Goal: Task Accomplishment & Management: Manage account settings

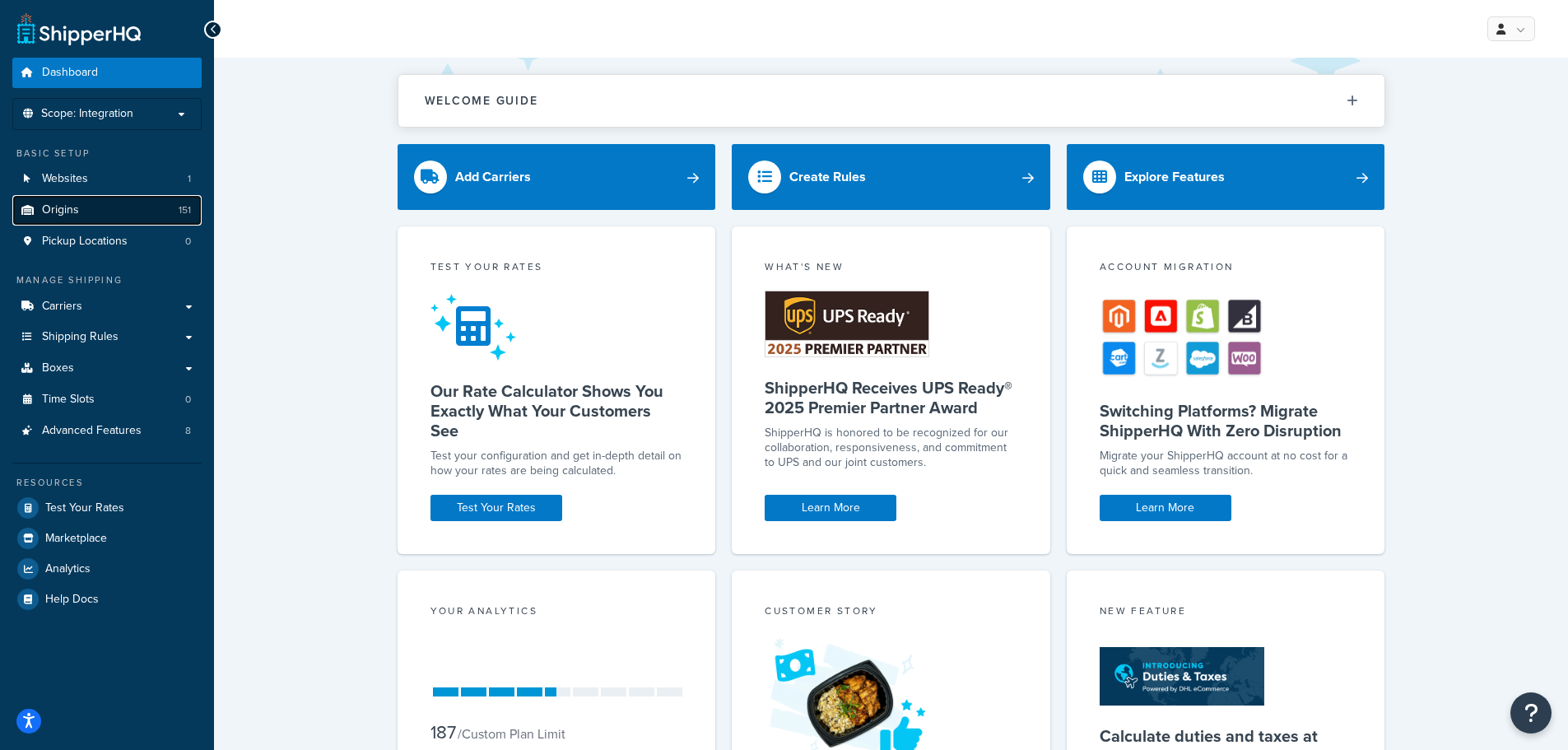
click at [65, 207] on span "Origins" at bounding box center [60, 211] width 37 height 14
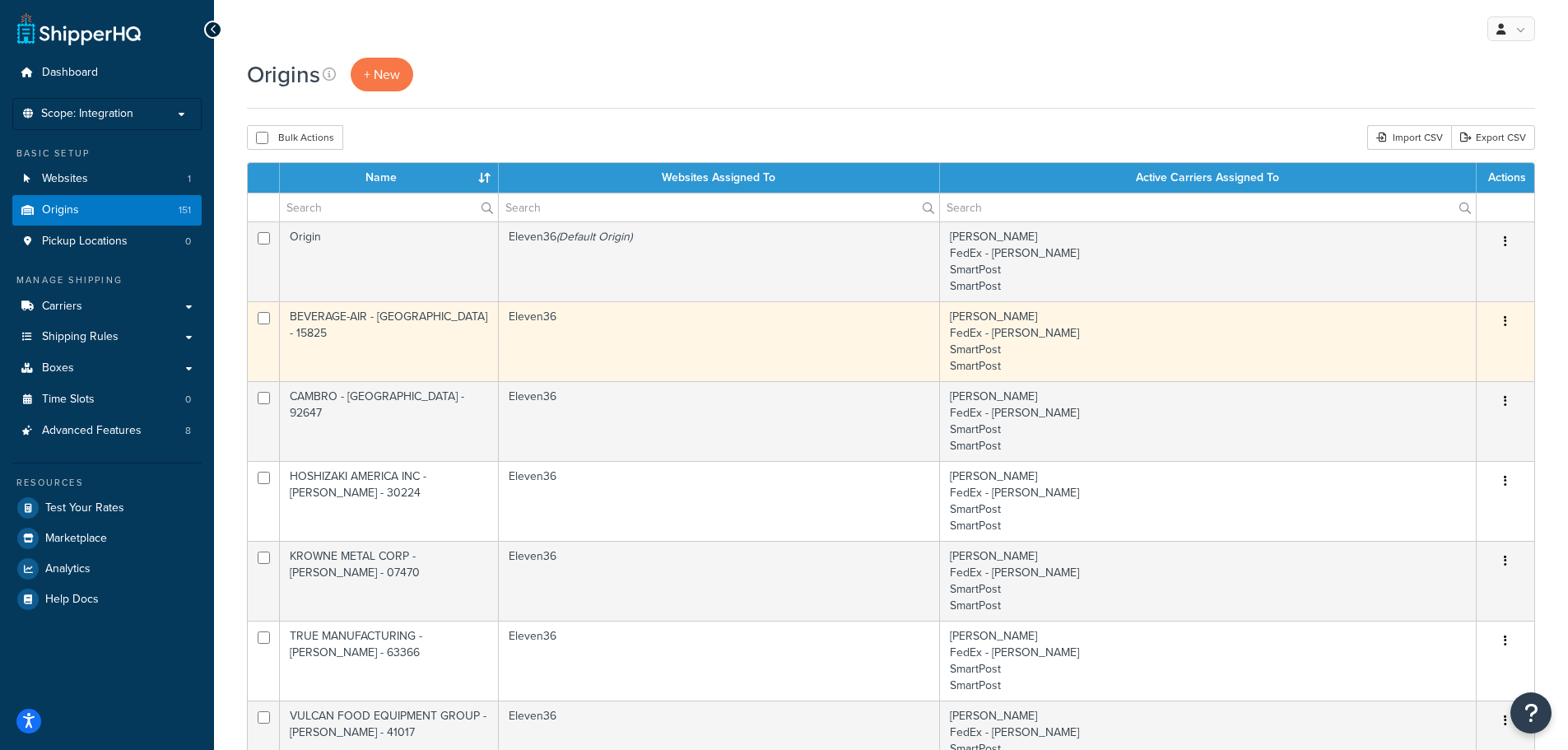
click at [1506, 320] on icon "button" at bounding box center [1504, 321] width 3 height 12
click at [1430, 382] on link "Duplicate" at bounding box center [1451, 386] width 130 height 34
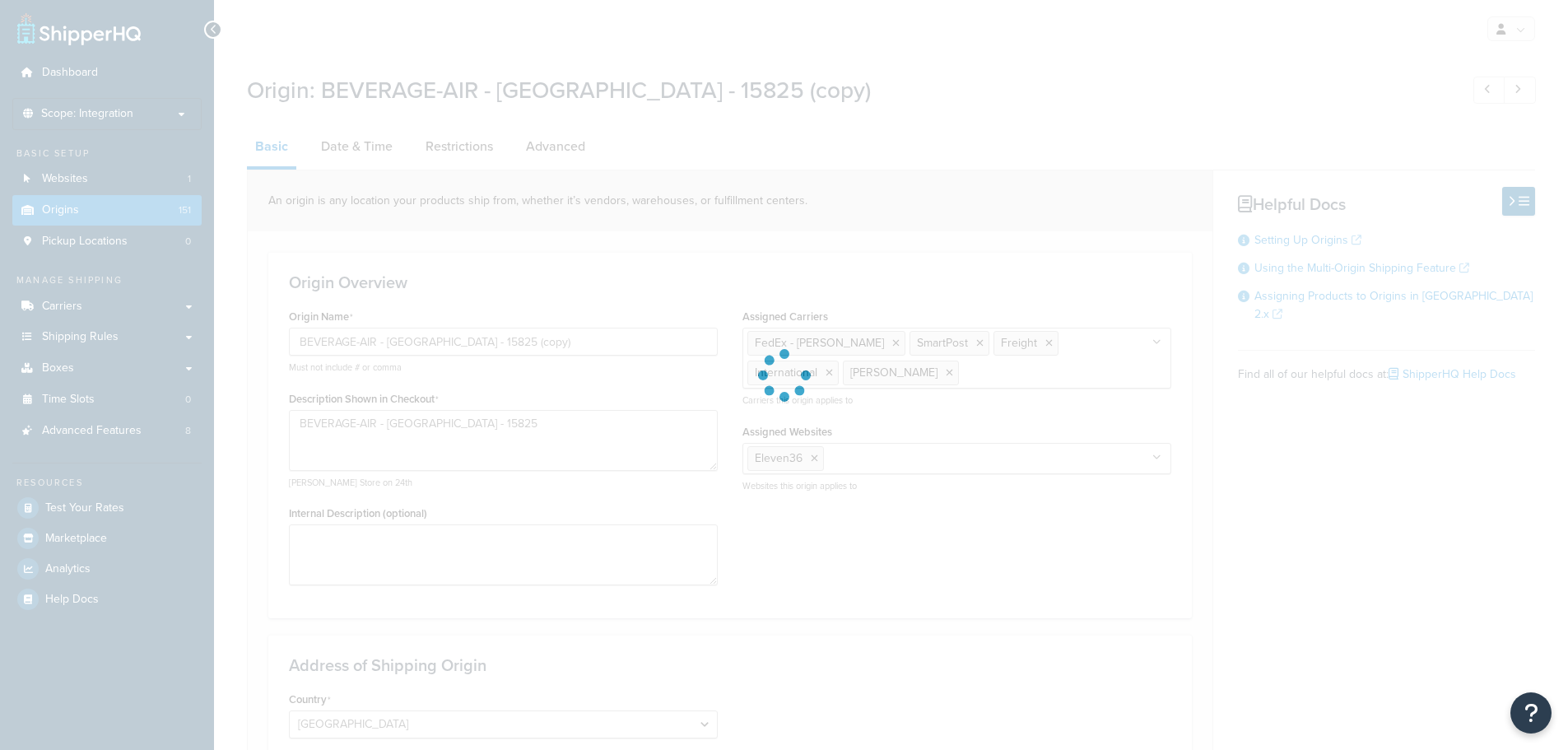
select select "38"
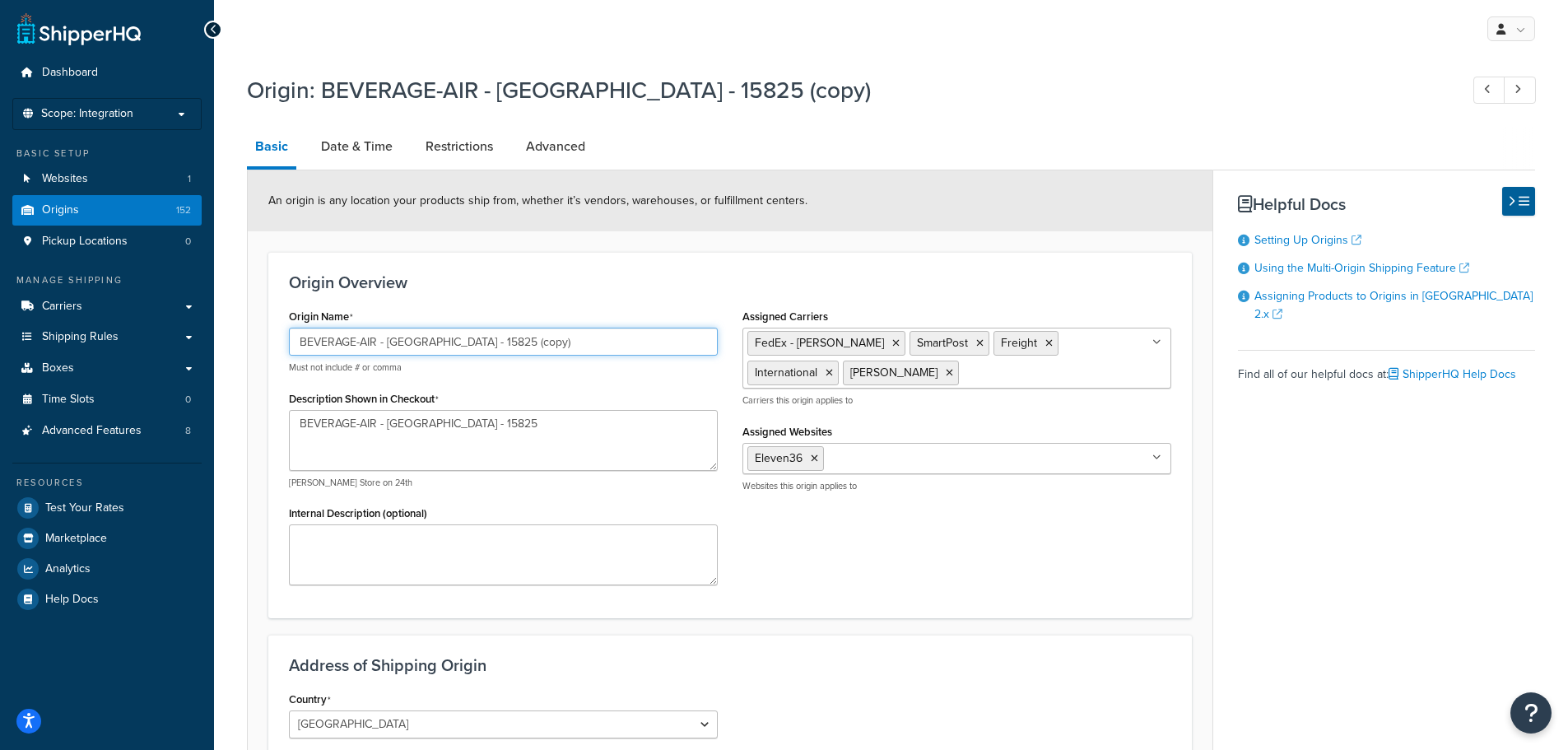
drag, startPoint x: 536, startPoint y: 345, endPoint x: 274, endPoint y: 328, distance: 262.6
click at [280, 331] on div "Origin Name BEVERAGE-AIR - BROOKVILLE - 15825 (copy) Must not include # or comm…" at bounding box center [502, 451] width 454 height 293
paste input "[PERSON_NAME] Co. – [GEOGRAPHIC_DATA] - 53051"
type input "[PERSON_NAME] Co. – [GEOGRAPHIC_DATA] - 53051"
drag, startPoint x: 564, startPoint y: 428, endPoint x: 291, endPoint y: 403, distance: 274.1
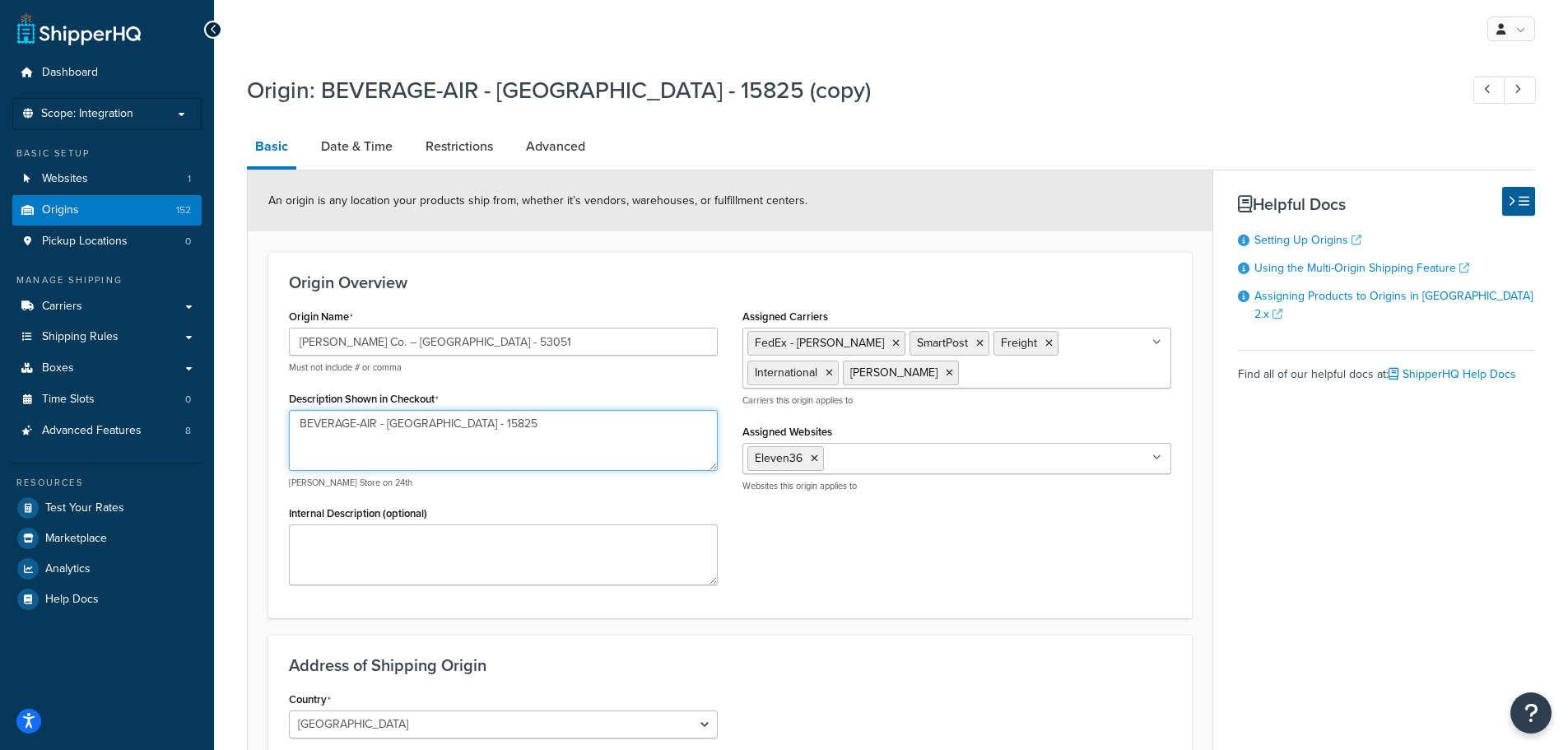
click at [294, 404] on div "Description Shown in Checkout BEVERAGE-AIR - BROOKVILLE - 15825 e.g. Hamleys St…" at bounding box center [503, 437] width 429 height 102
paste textarea "[PERSON_NAME] Co. – [GEOGRAPHIC_DATA] - 53051"
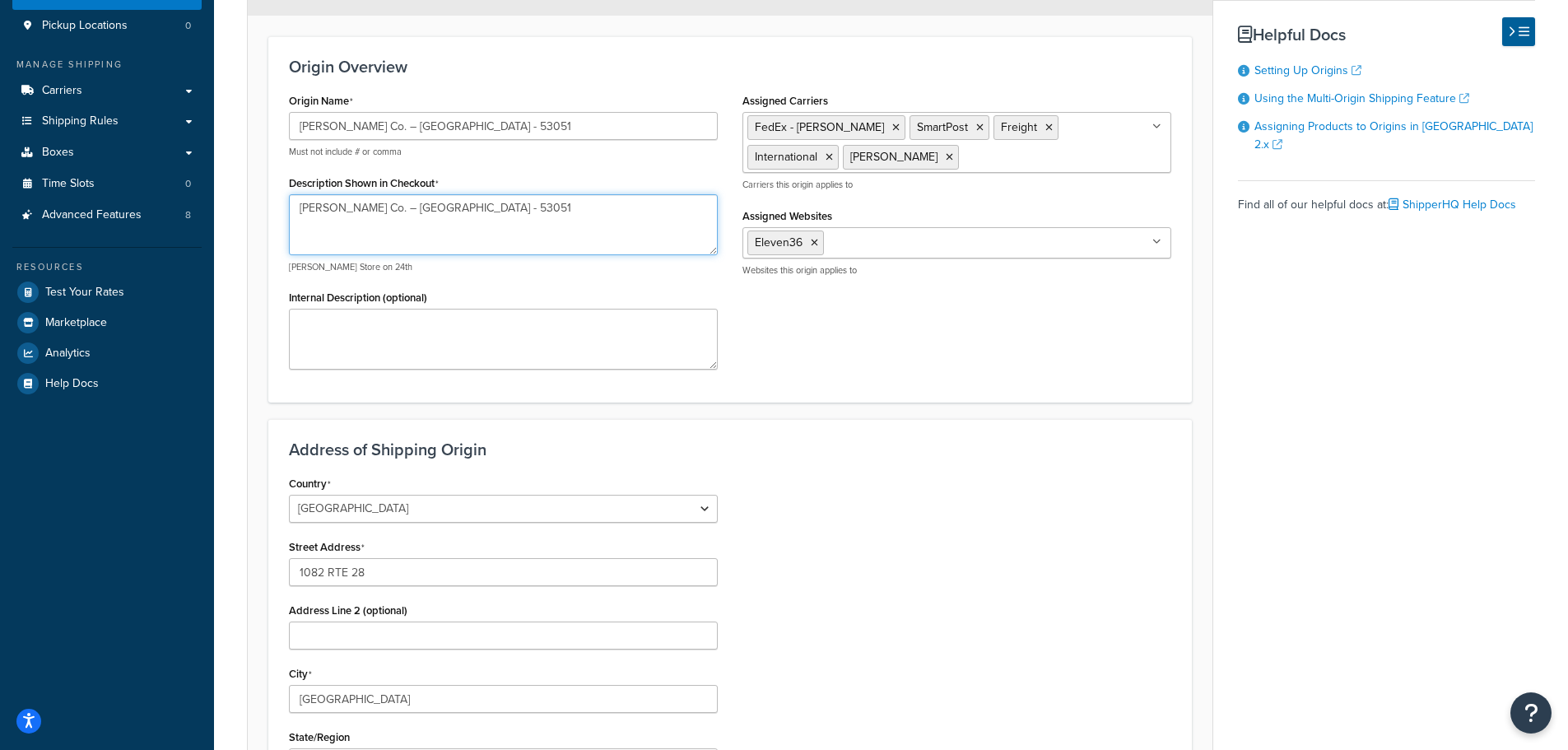
scroll to position [195, 0]
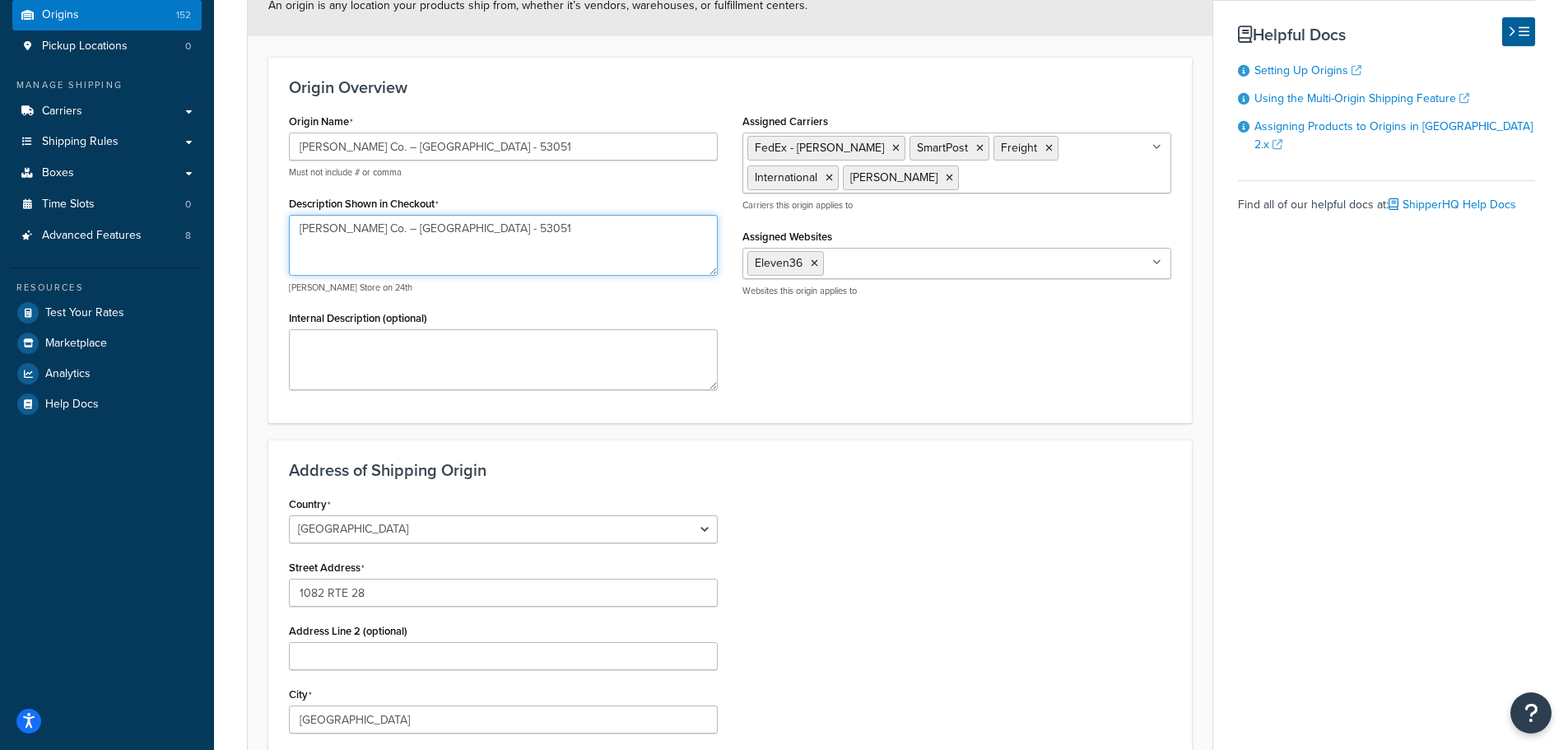
drag, startPoint x: 552, startPoint y: 12, endPoint x: 507, endPoint y: 225, distance: 217.7
click at [507, 225] on textarea "[PERSON_NAME] Co. – [GEOGRAPHIC_DATA] - 53051" at bounding box center [503, 244] width 429 height 61
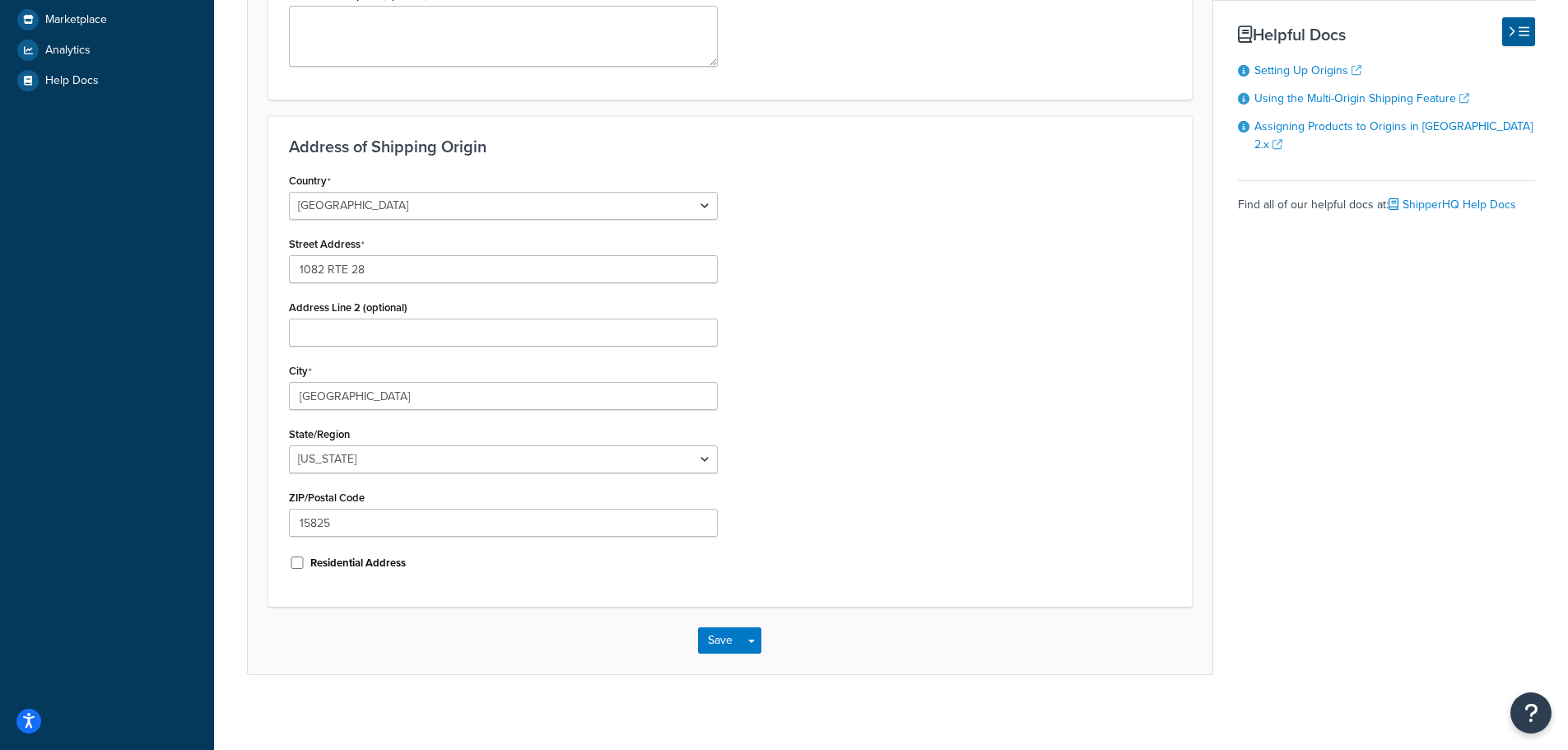
scroll to position [526, 0]
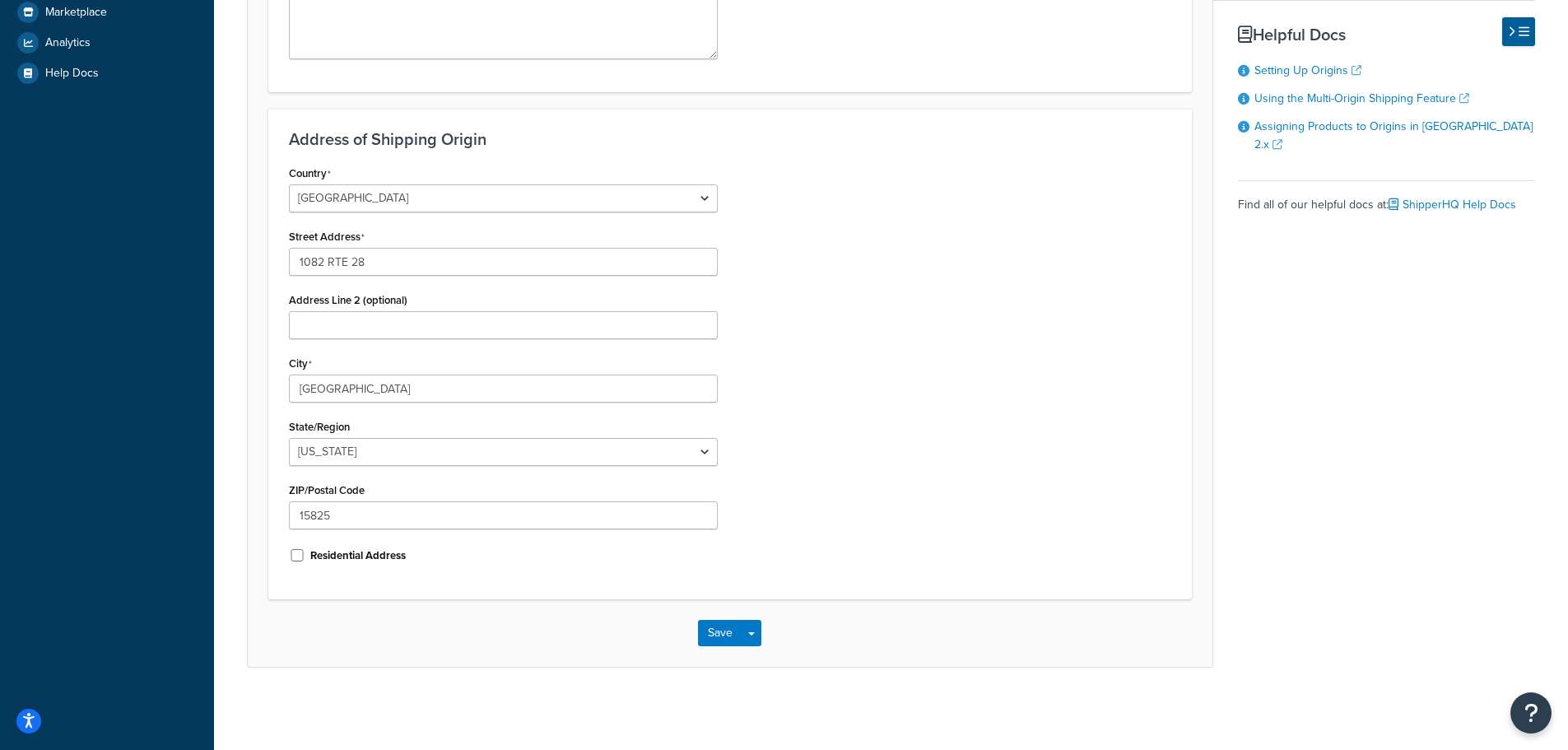
type textarea "[PERSON_NAME] Co. – [GEOGRAPHIC_DATA] - 53051"
drag, startPoint x: 384, startPoint y: 522, endPoint x: 241, endPoint y: 504, distance: 144.1
click at [243, 505] on div "Origin: BEVERAGE-AIR - BROOKVILLE - 15825 (copy) Basic Date & Time Restrictions…" at bounding box center [890, 124] width 1354 height 1169
paste input "53051"
type input "53051"
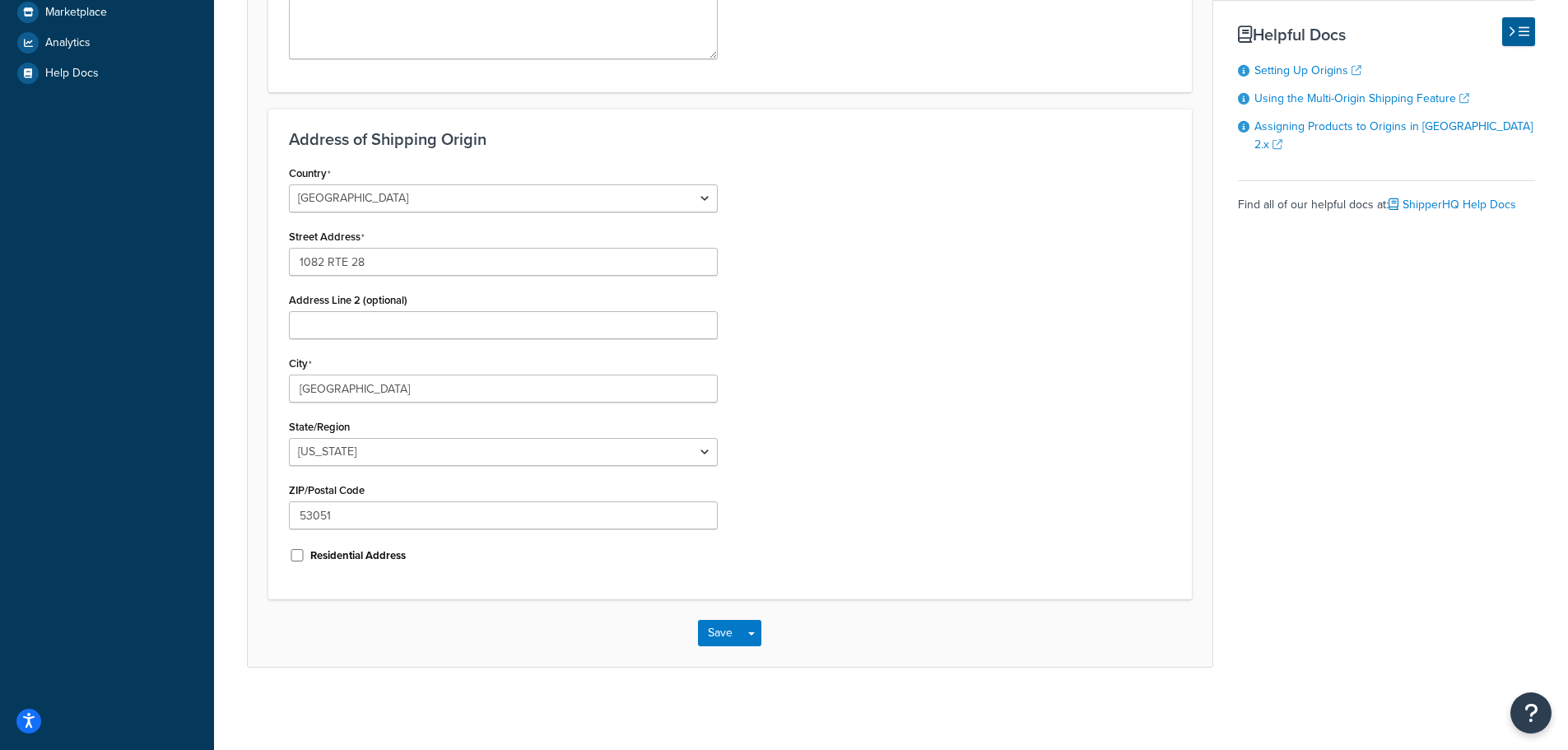
click at [896, 462] on div "Country United States United Kingdom Afghanistan Åland Islands Albania Algeria …" at bounding box center [729, 370] width 907 height 417
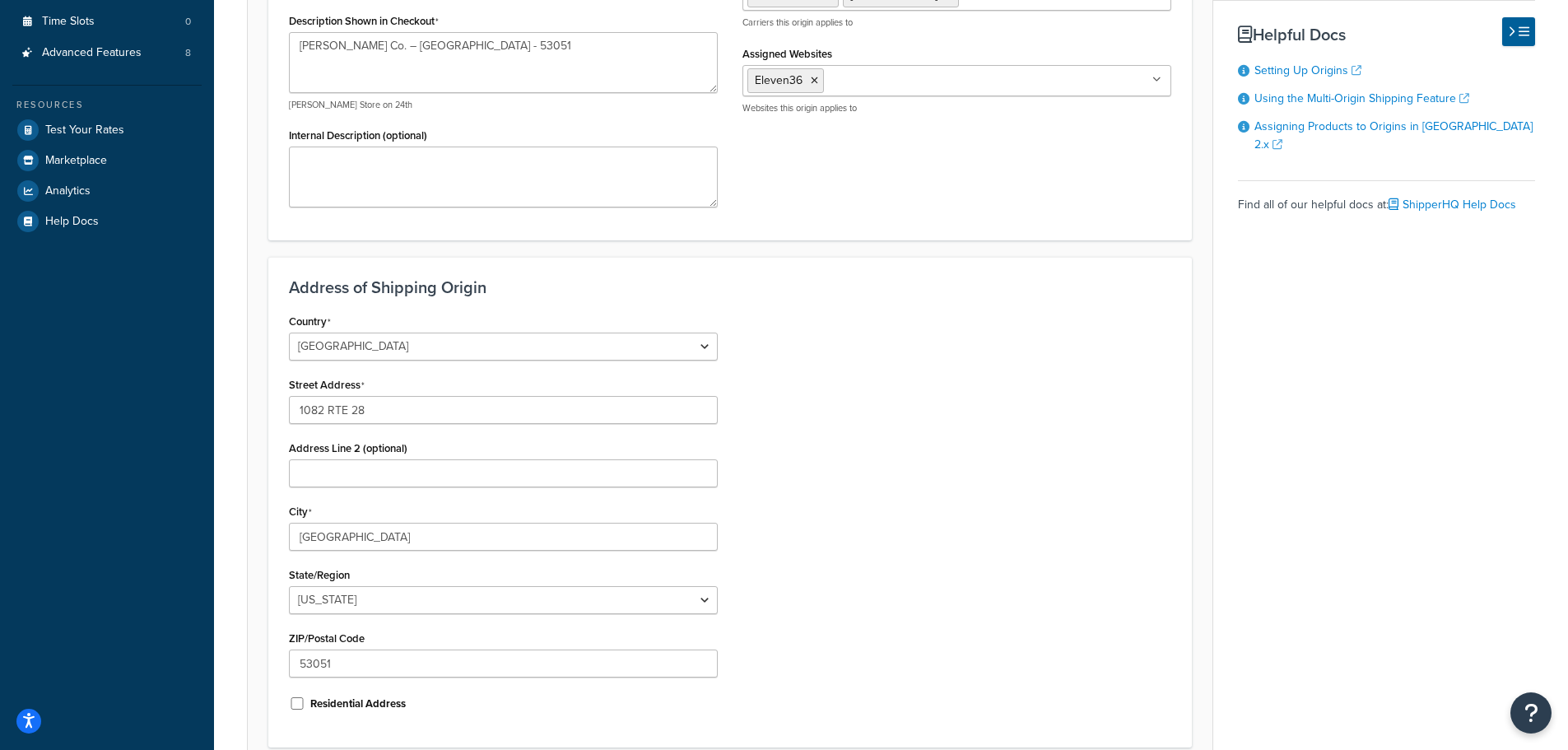
scroll to position [362, 0]
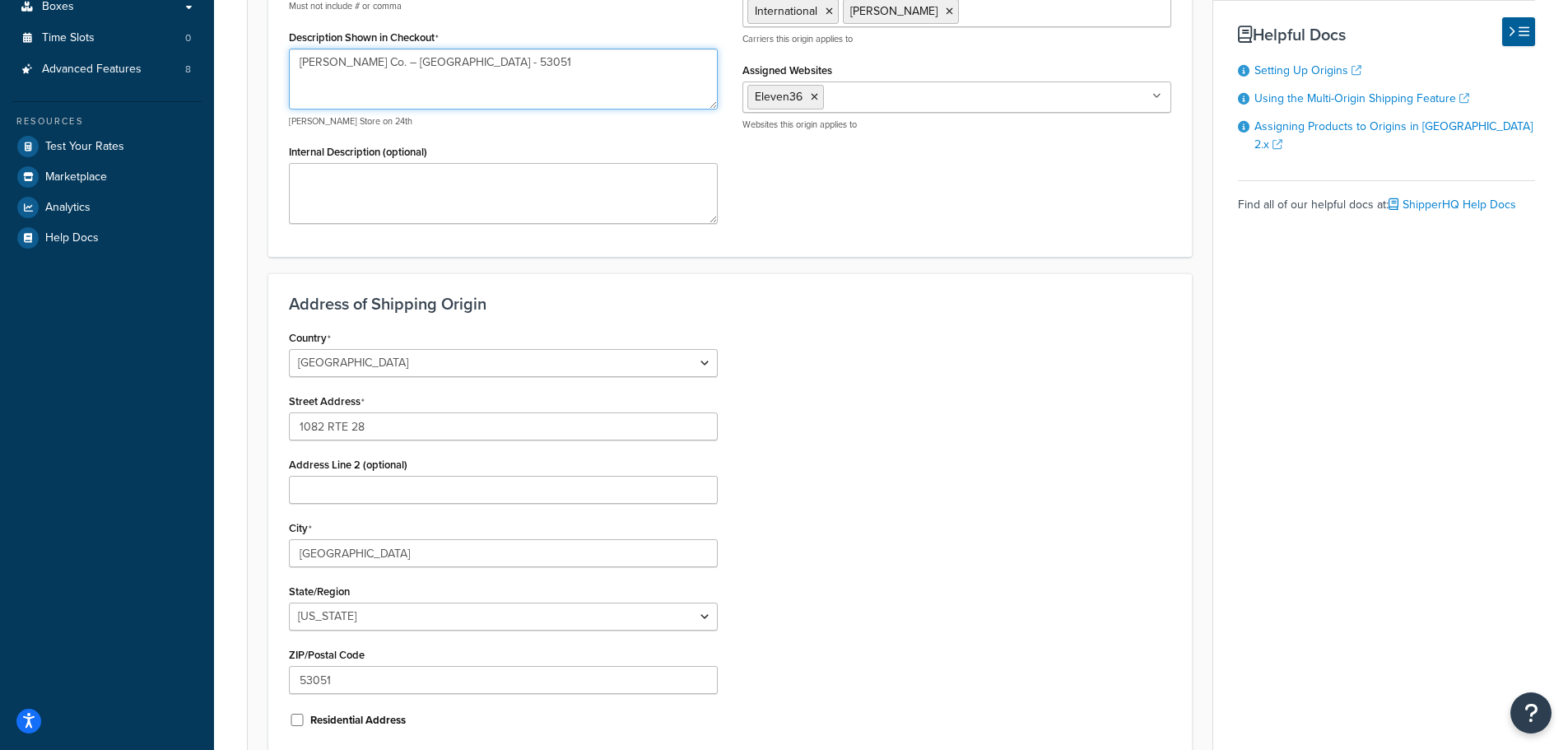
drag, startPoint x: 394, startPoint y: 58, endPoint x: 501, endPoint y: 68, distance: 107.5
click at [497, 60] on textarea "[PERSON_NAME] Co. – [GEOGRAPHIC_DATA] - 53051" at bounding box center [503, 78] width 429 height 61
drag, startPoint x: 327, startPoint y: 550, endPoint x: 272, endPoint y: 545, distance: 55.2
click at [273, 545] on div "Address of Shipping Origin Country United States United Kingdom Afghanistan Åla…" at bounding box center [730, 519] width 924 height 491
paste input "MENOMONEE FALLS"
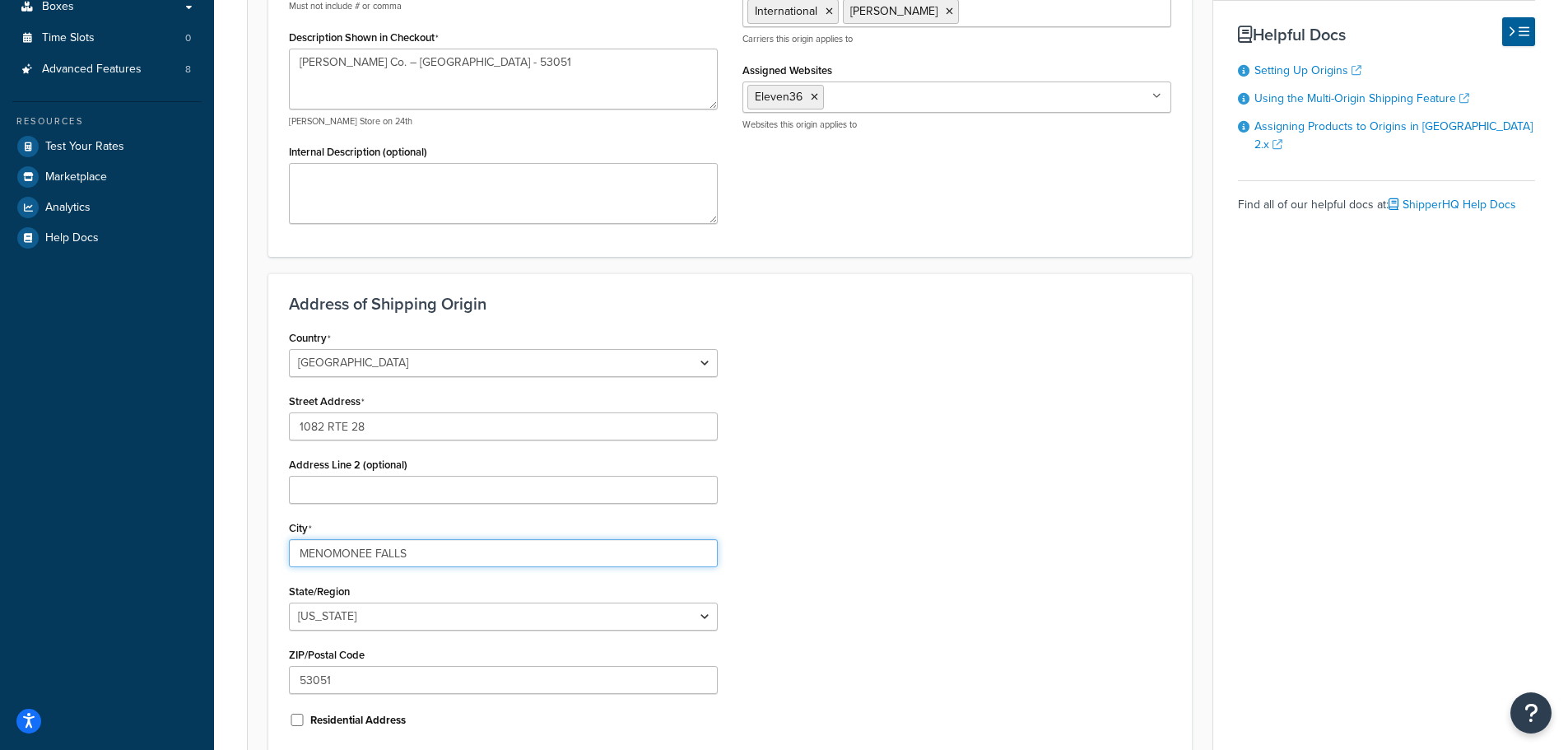
type input "MENOMONEE FALLS"
click at [915, 580] on div "Country United States United Kingdom Afghanistan Åland Islands Albania Algeria …" at bounding box center [729, 534] width 907 height 417
click at [406, 614] on select "Alabama Alaska American Samoa Arizona Arkansas Armed Forces Americas Armed Forc…" at bounding box center [503, 617] width 429 height 28
select select "49"
click at [289, 603] on select "Alabama Alaska American Samoa Arizona Arkansas Armed Forces Americas Armed Forc…" at bounding box center [503, 617] width 429 height 28
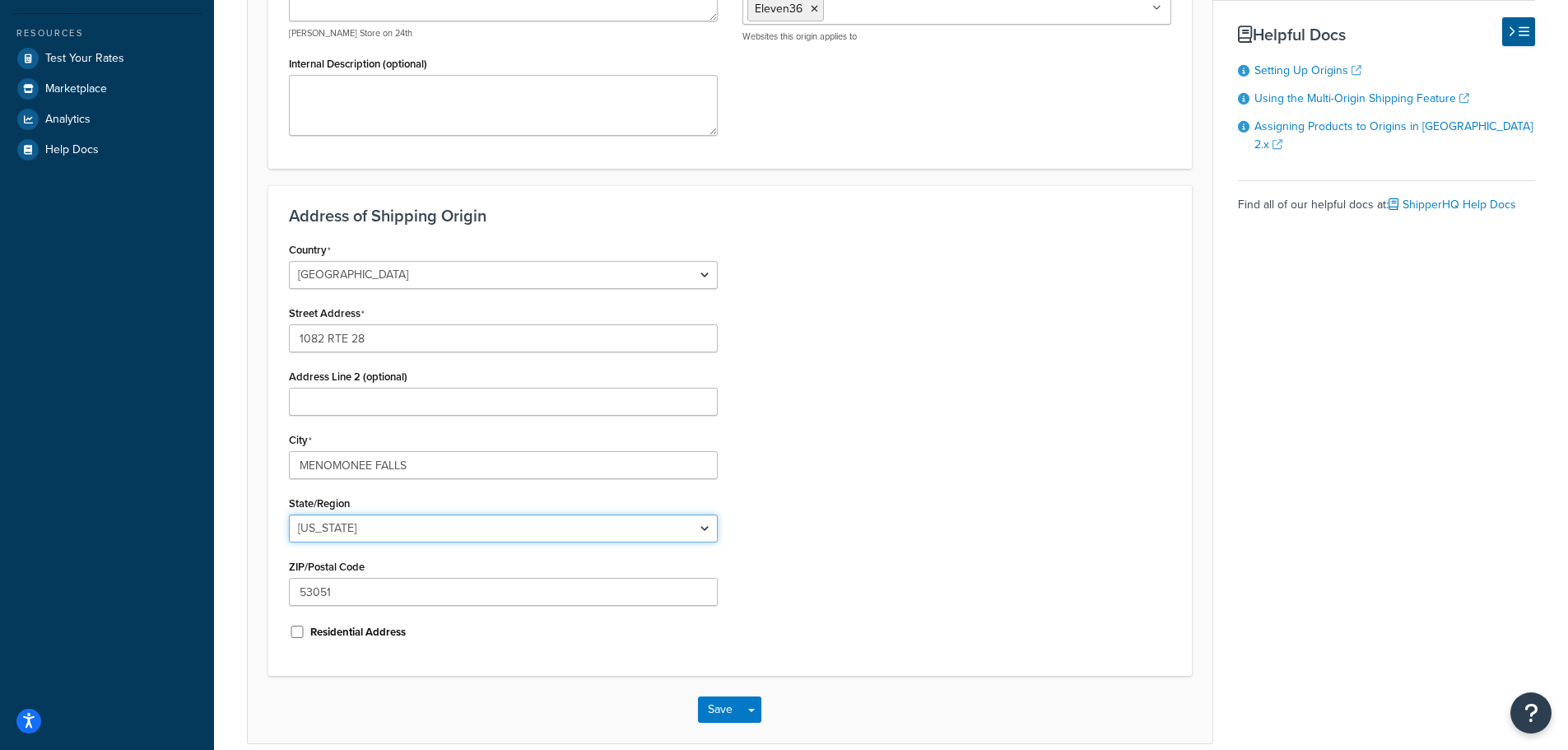
scroll to position [526, 0]
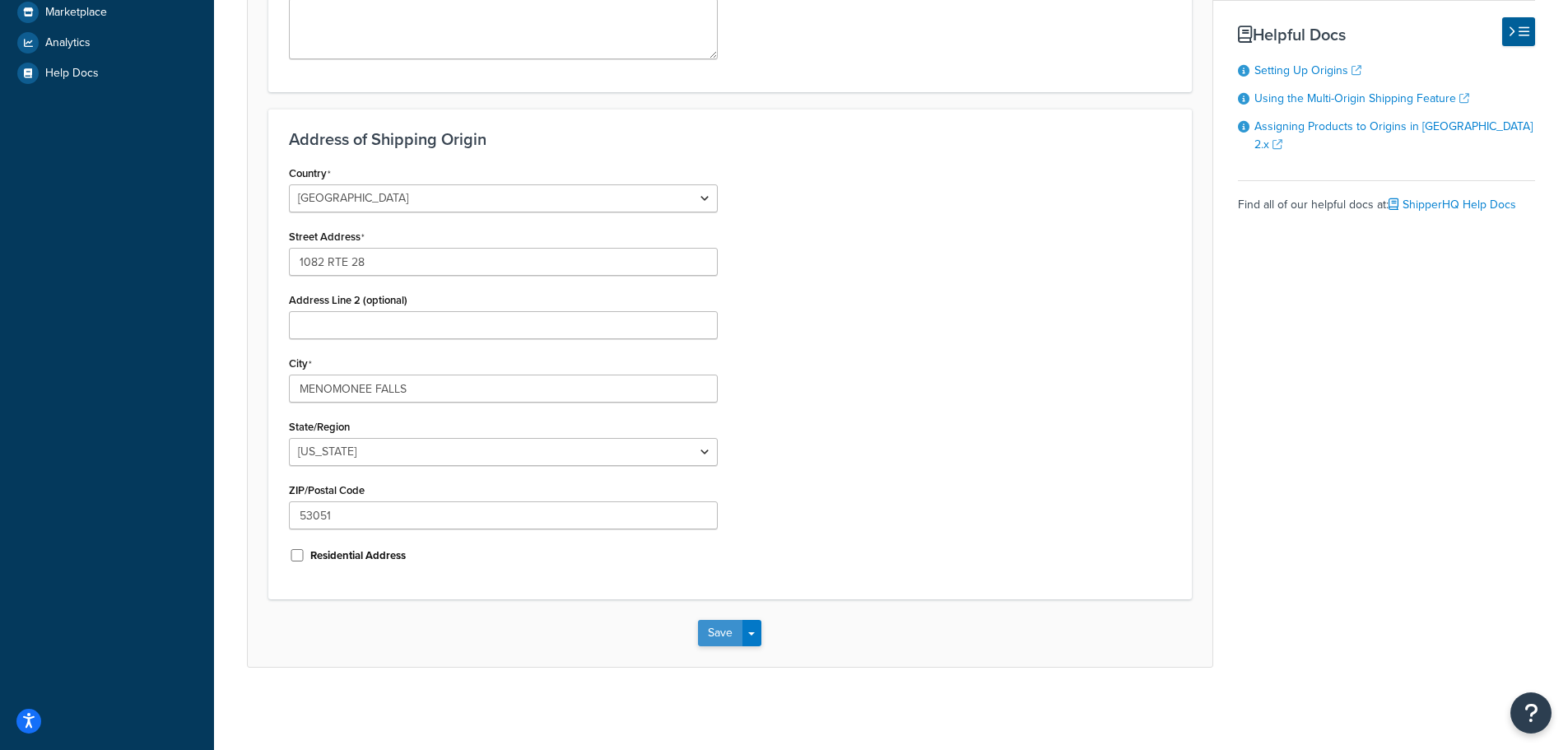
click at [717, 635] on button "Save" at bounding box center [720, 633] width 45 height 27
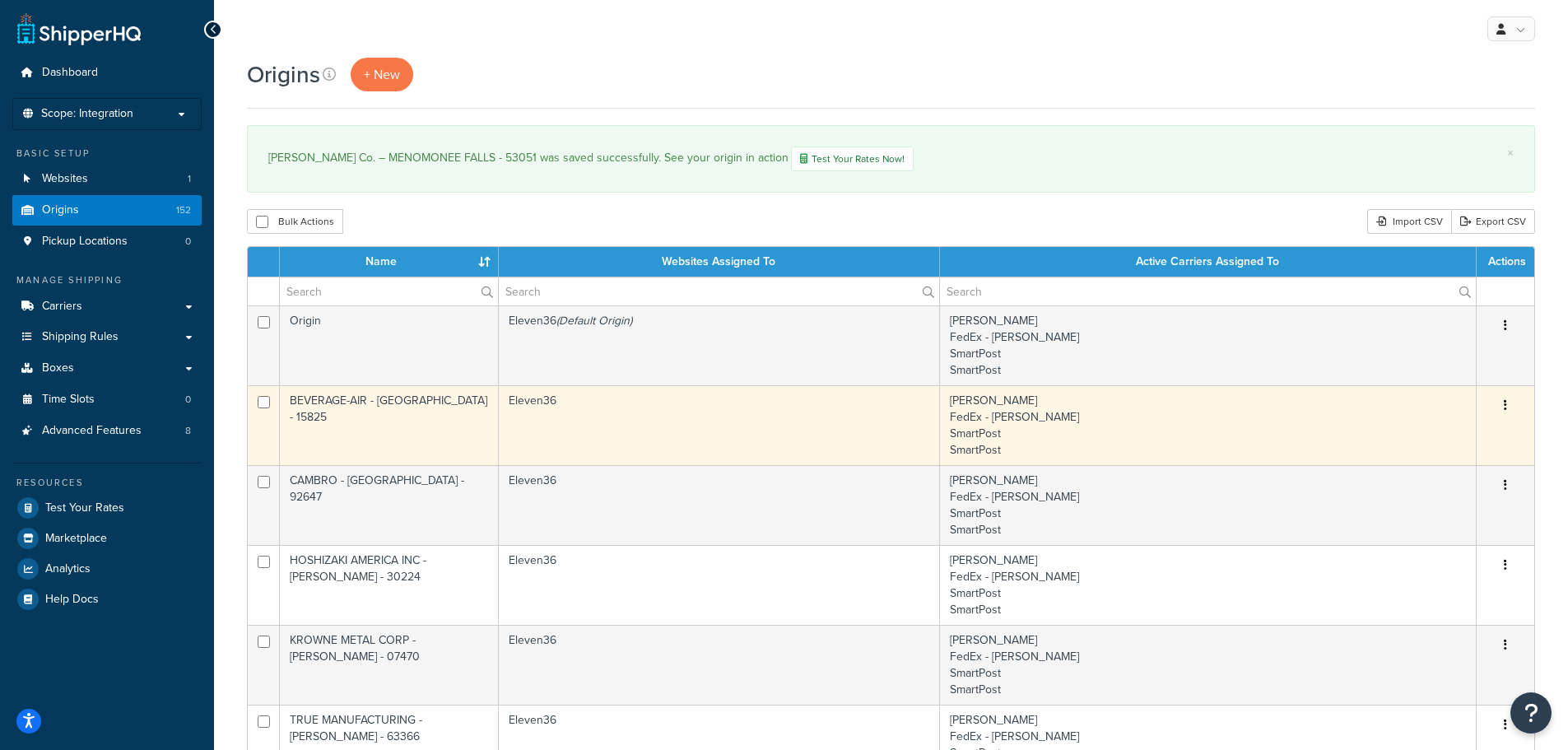
click at [1507, 399] on button "button" at bounding box center [1504, 405] width 23 height 27
click at [1420, 463] on link "Duplicate" at bounding box center [1451, 471] width 130 height 34
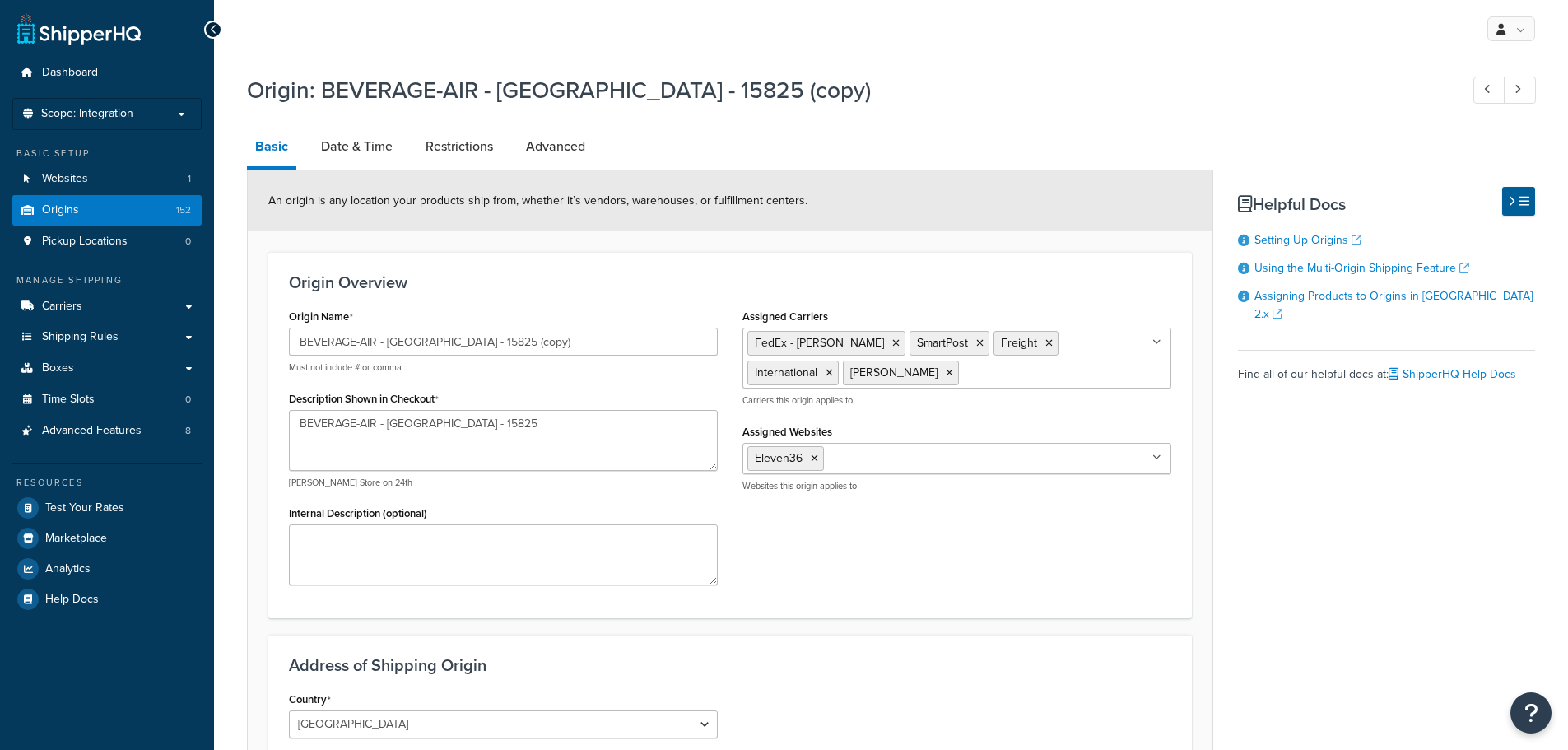
select select "38"
drag, startPoint x: 564, startPoint y: 339, endPoint x: 254, endPoint y: 317, distance: 310.8
click at [260, 320] on form "An origin is any location your products ship from, whether it’s vendors, wareho…" at bounding box center [729, 681] width 964 height 1022
paste input "[PERSON_NAME] Co. – [GEOGRAPHIC_DATA] - 30336"
type input "[PERSON_NAME] Co. – [GEOGRAPHIC_DATA] - 30336"
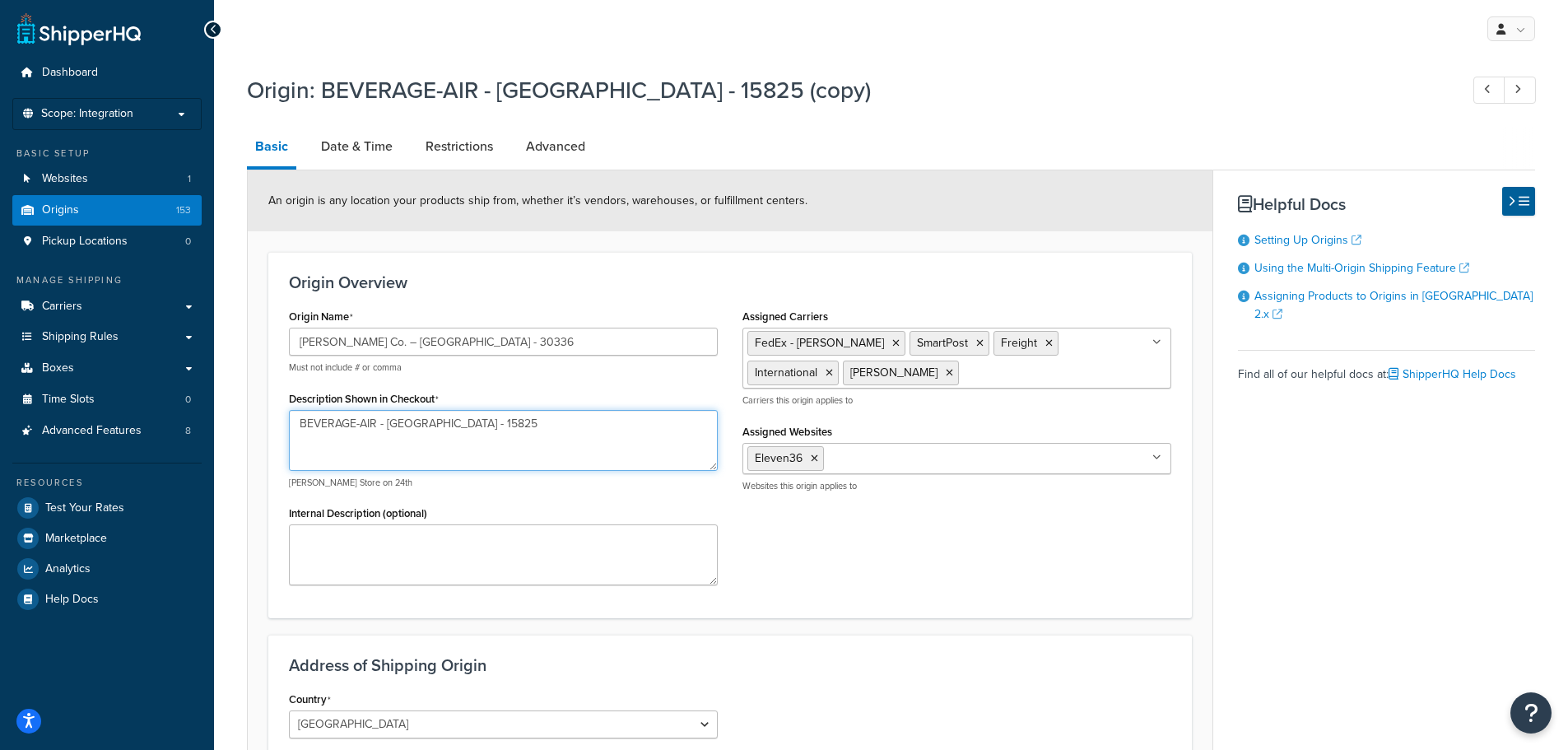
drag, startPoint x: 498, startPoint y: 425, endPoint x: 278, endPoint y: 419, distance: 220.1
click at [279, 420] on div "Origin Name RJ Schinner Co. – ATLANTA - 30336 Must not include # or comma Descr…" at bounding box center [502, 451] width 454 height 293
paste textarea "[PERSON_NAME] Co. – [GEOGRAPHIC_DATA] - 30336"
type textarea "[PERSON_NAME] Co. – [GEOGRAPHIC_DATA] - 30336"
click at [945, 565] on div "Origin Name RJ Schinner Co. – ATLANTA - 30336 Must not include # or comma Descr…" at bounding box center [729, 451] width 907 height 293
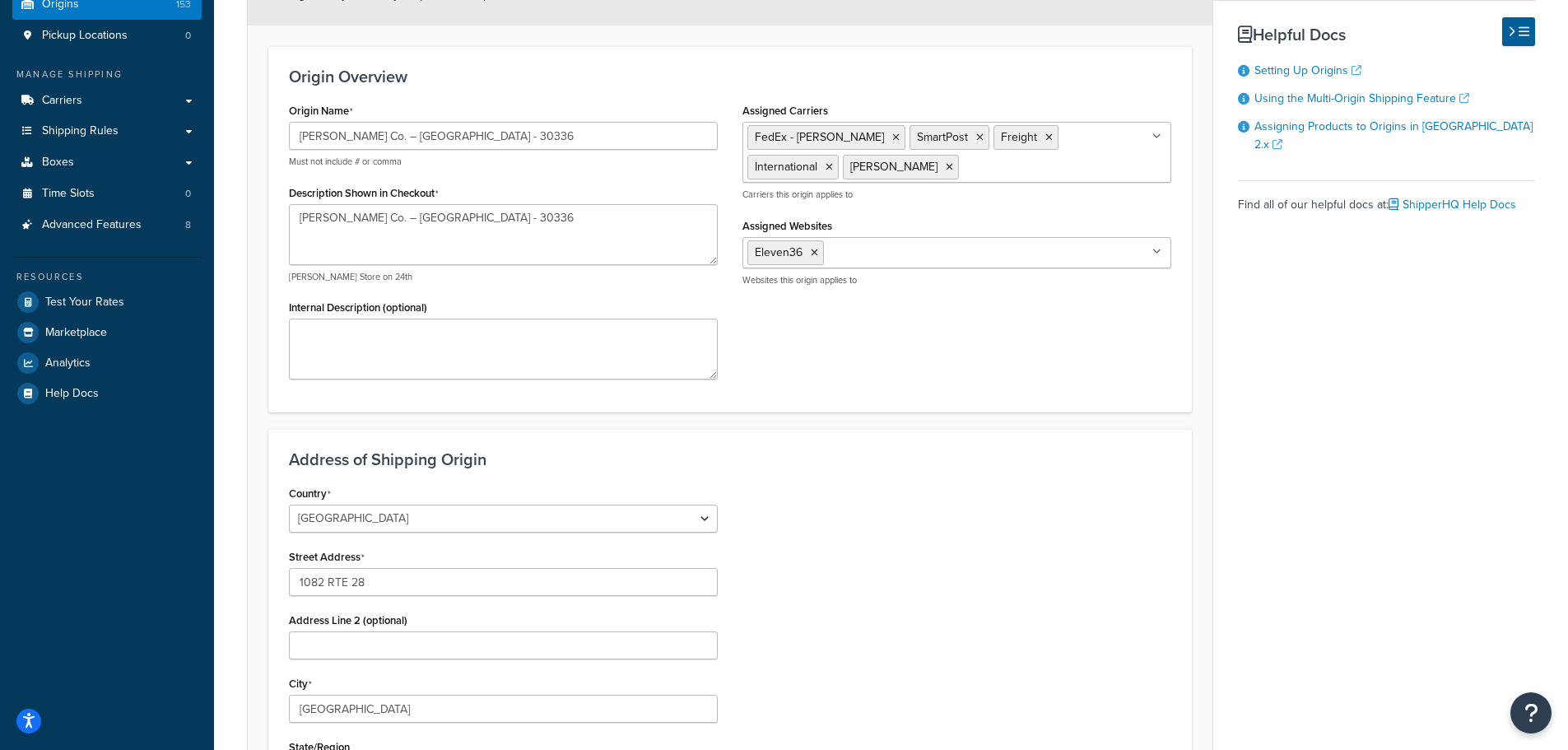
scroll to position [247, 0]
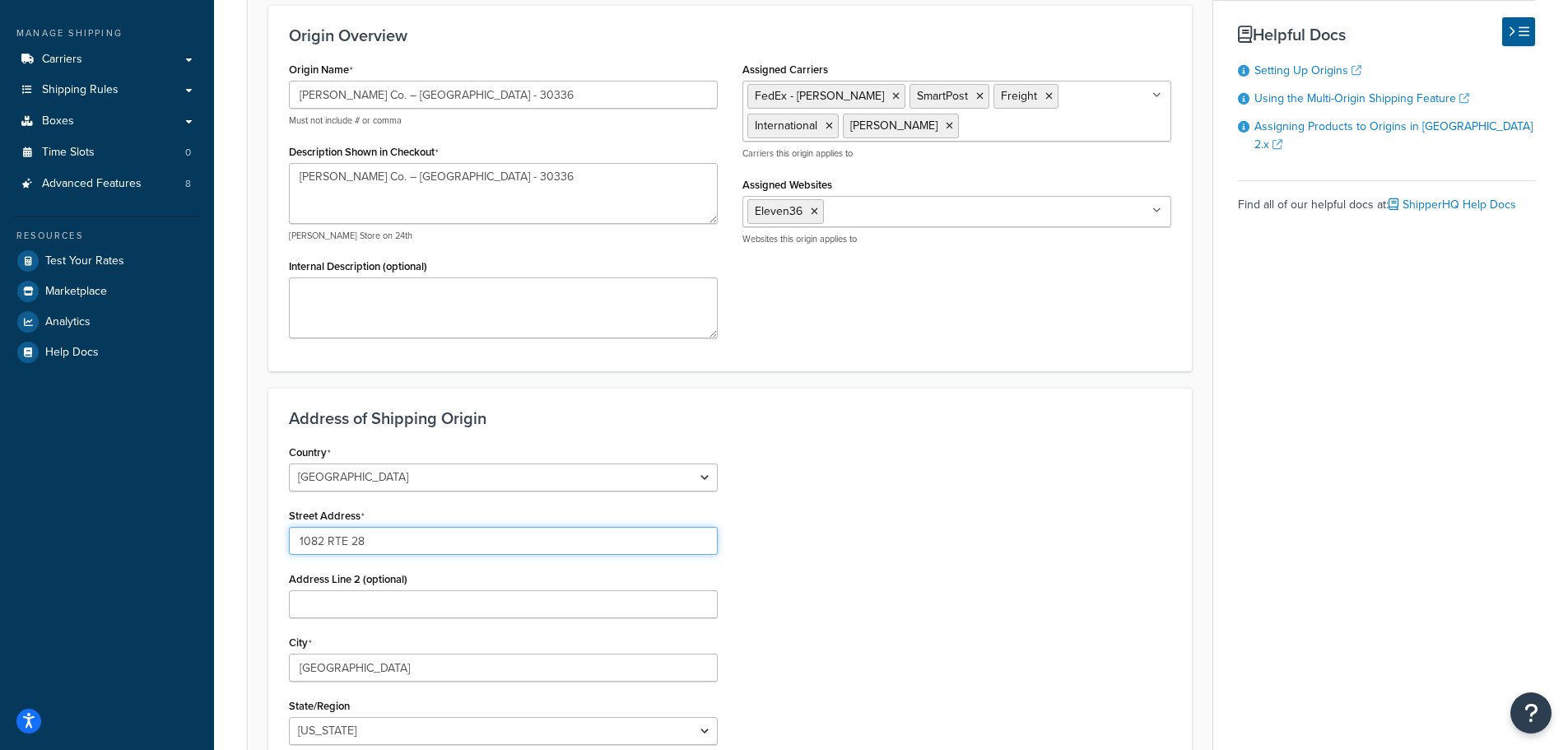
drag, startPoint x: 382, startPoint y: 530, endPoint x: 206, endPoint y: 508, distance: 177.4
click at [214, 509] on div "Dashboard Scope: Integration Basic Setup Websites 1 Origins 153 Pickup Location…" at bounding box center [784, 390] width 1568 height 1276
paste input "5800 Plummer Rd. SW"
type input "5800 Plummer Rd. SW"
drag, startPoint x: 1098, startPoint y: 646, endPoint x: 922, endPoint y: 627, distance: 177.0
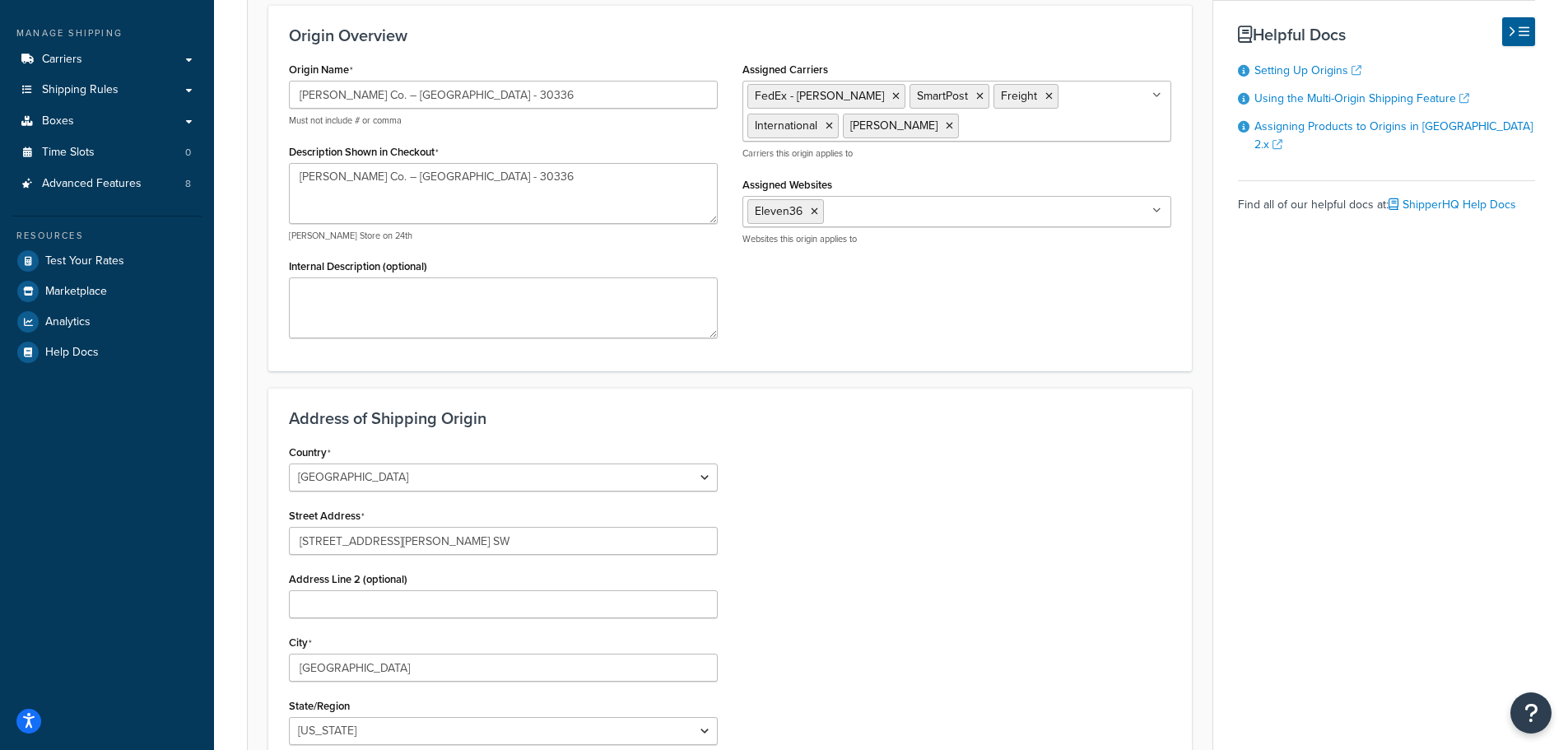
click at [1088, 644] on div "Country United States United Kingdom Afghanistan Åland Islands Albania Algeria …" at bounding box center [729, 649] width 907 height 417
click at [425, 608] on input "Address Line 2 (optional)" at bounding box center [503, 604] width 429 height 28
type input "Suite 100"
type input "Atlanta"
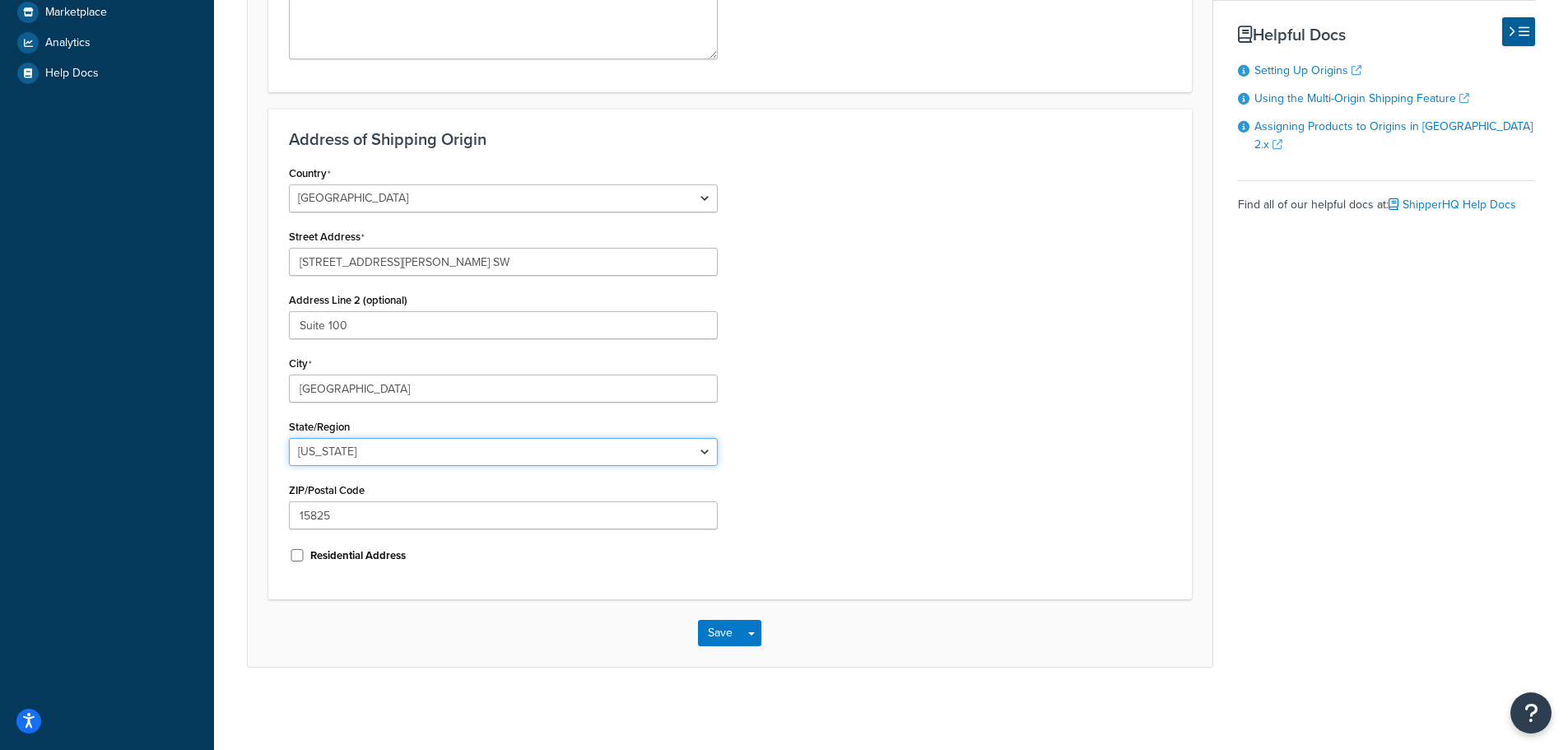
select select "10"
paste input "30336"
type input "30336"
click at [968, 501] on div "Country United States United Kingdom Afghanistan Åland Islands Albania Algeria …" at bounding box center [729, 370] width 907 height 417
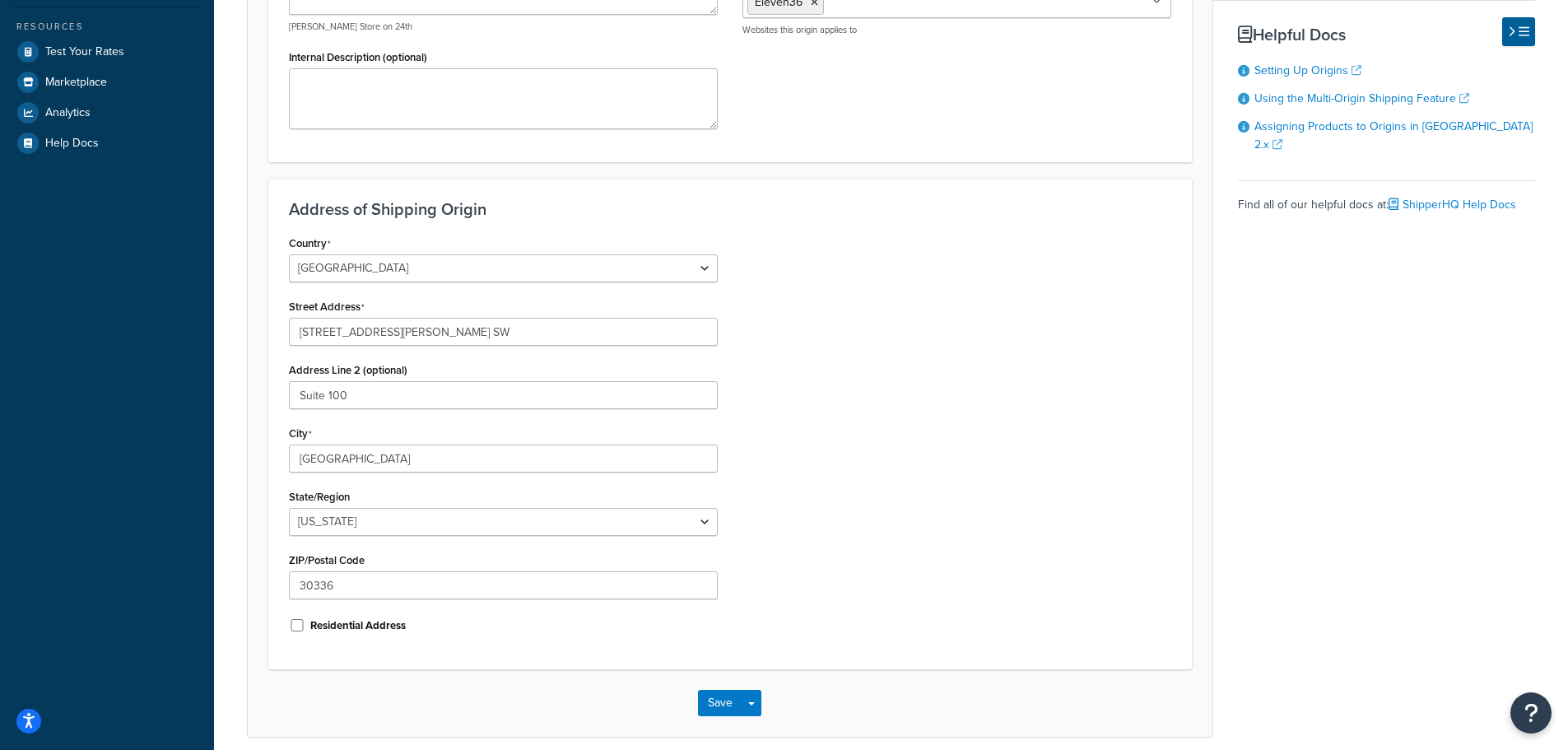
scroll to position [362, 0]
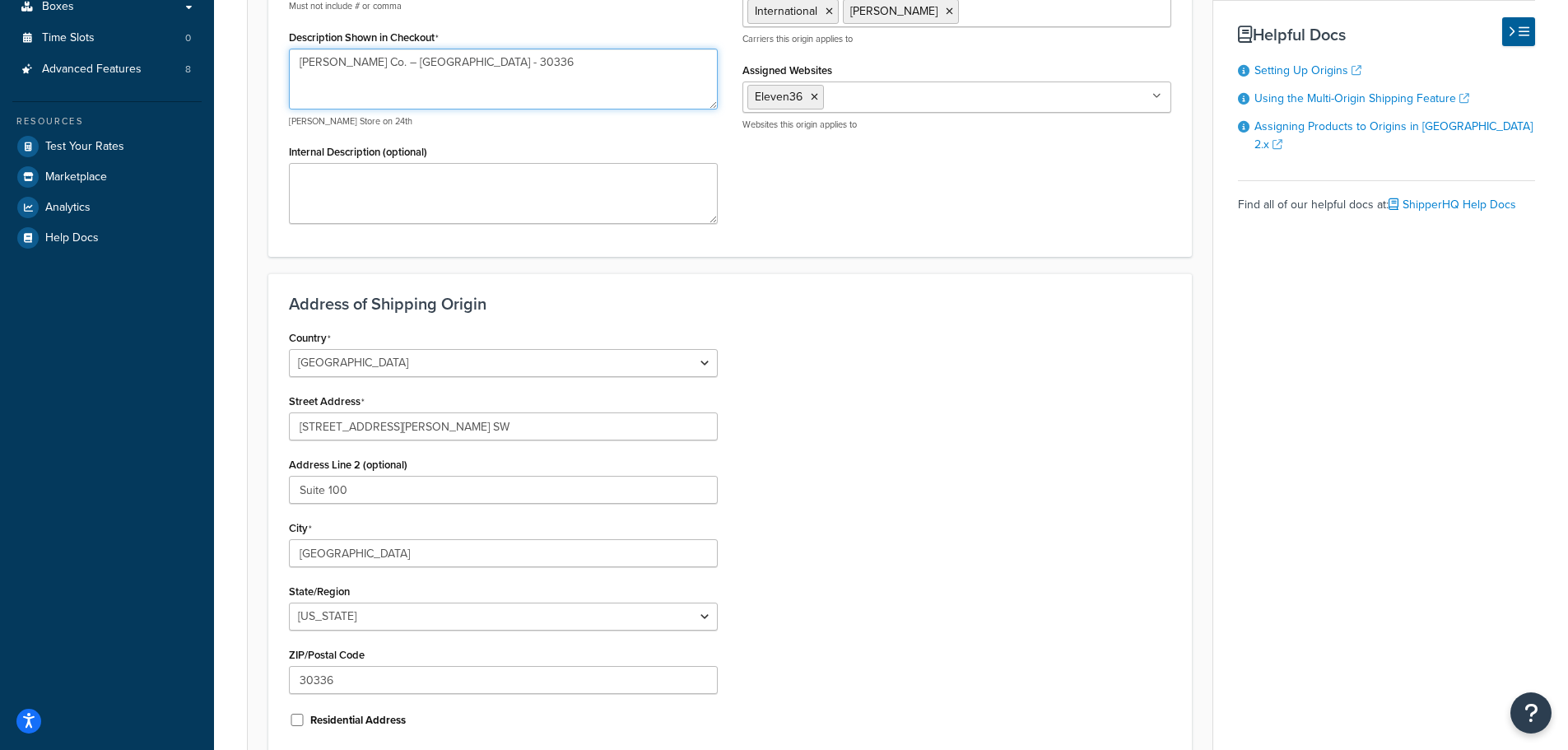
drag, startPoint x: 394, startPoint y: 62, endPoint x: 438, endPoint y: 61, distance: 44.0
click at [438, 61] on textarea "[PERSON_NAME] Co. – [GEOGRAPHIC_DATA] - 30336" at bounding box center [503, 78] width 429 height 61
drag, startPoint x: 365, startPoint y: 541, endPoint x: 289, endPoint y: 535, distance: 76.2
click at [289, 535] on div "City Atlanta" at bounding box center [503, 541] width 429 height 51
paste input "TLANTA"
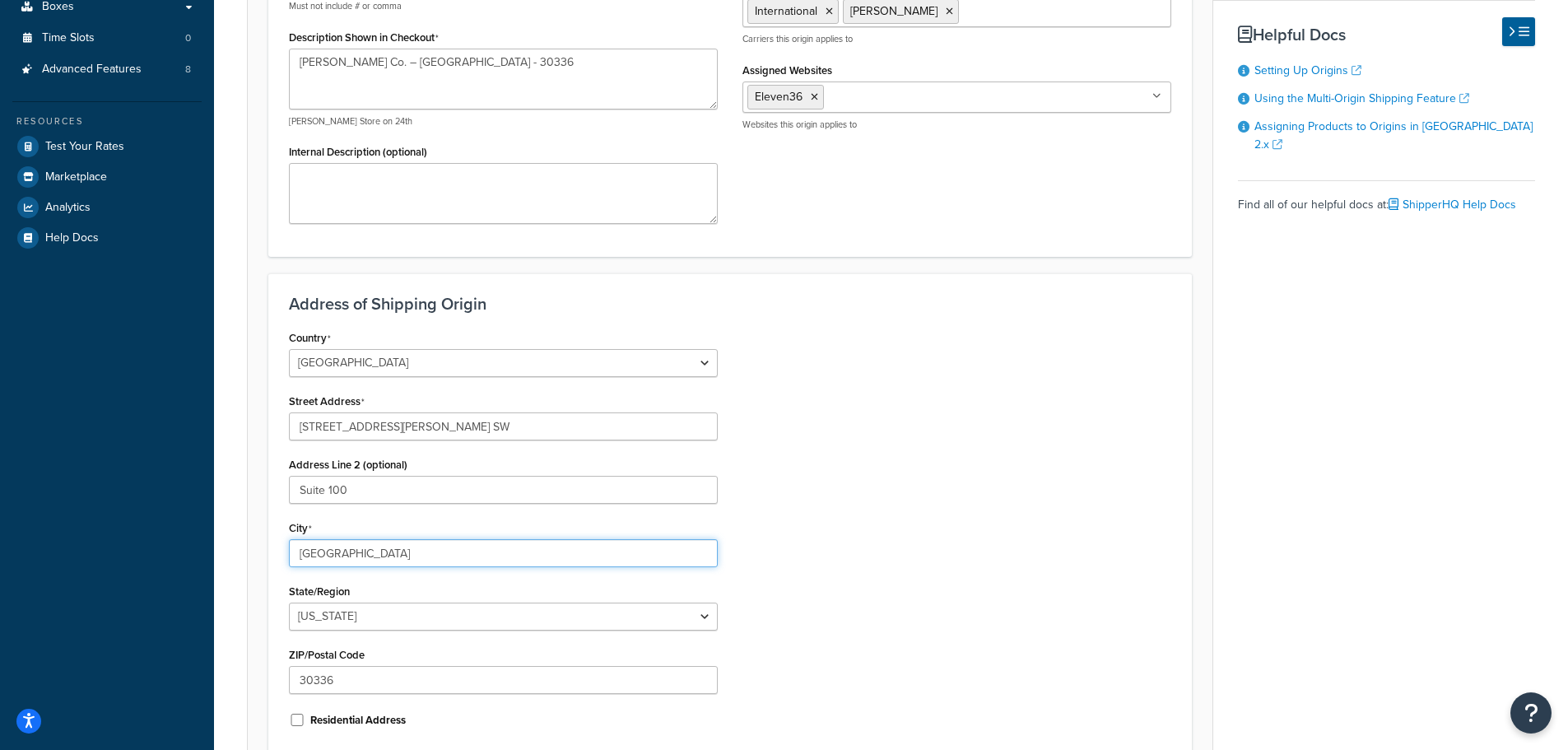
type input "ATLANTA"
click at [907, 532] on div "Country United States United Kingdom Afghanistan Åland Islands Albania Algeria …" at bounding box center [729, 534] width 907 height 417
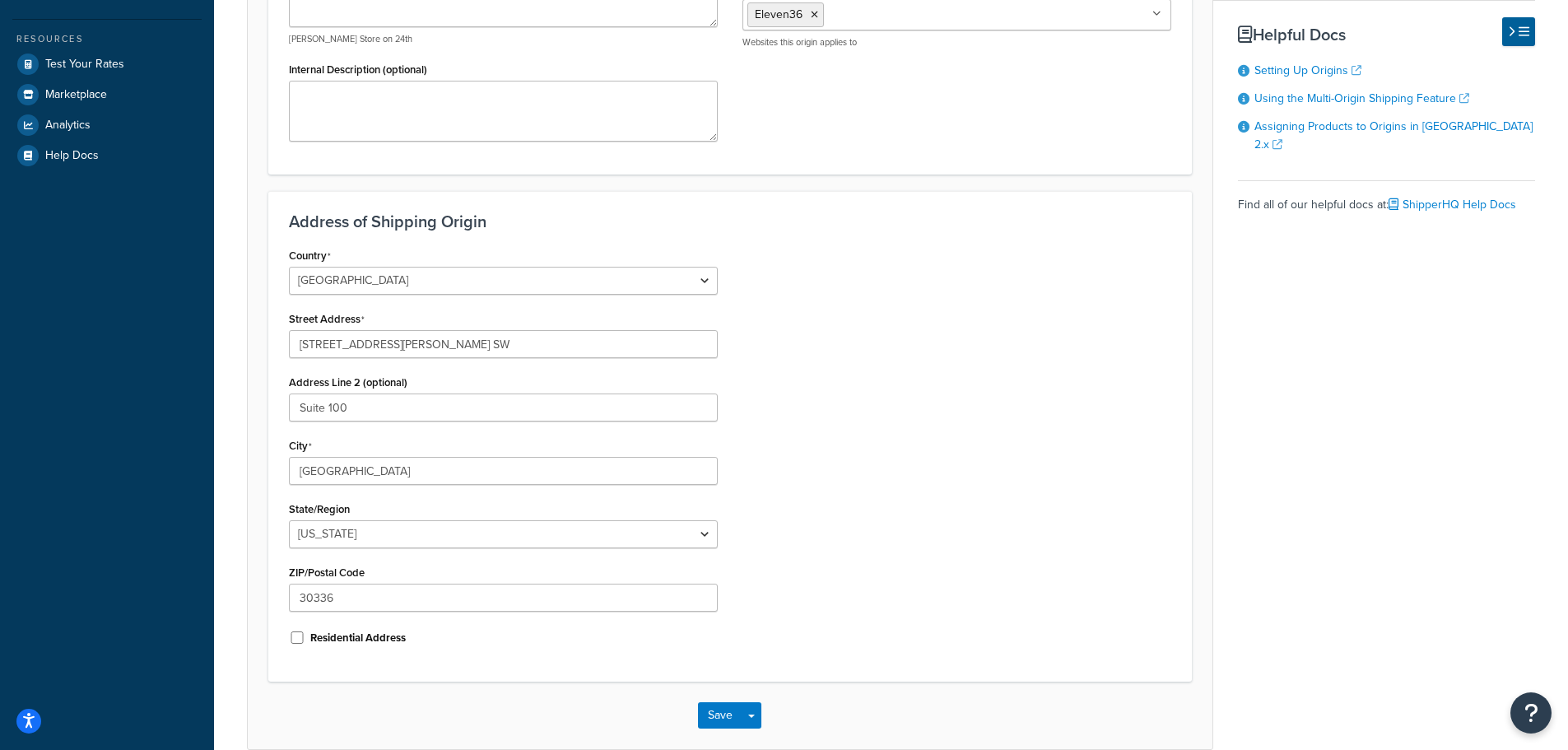
scroll to position [526, 0]
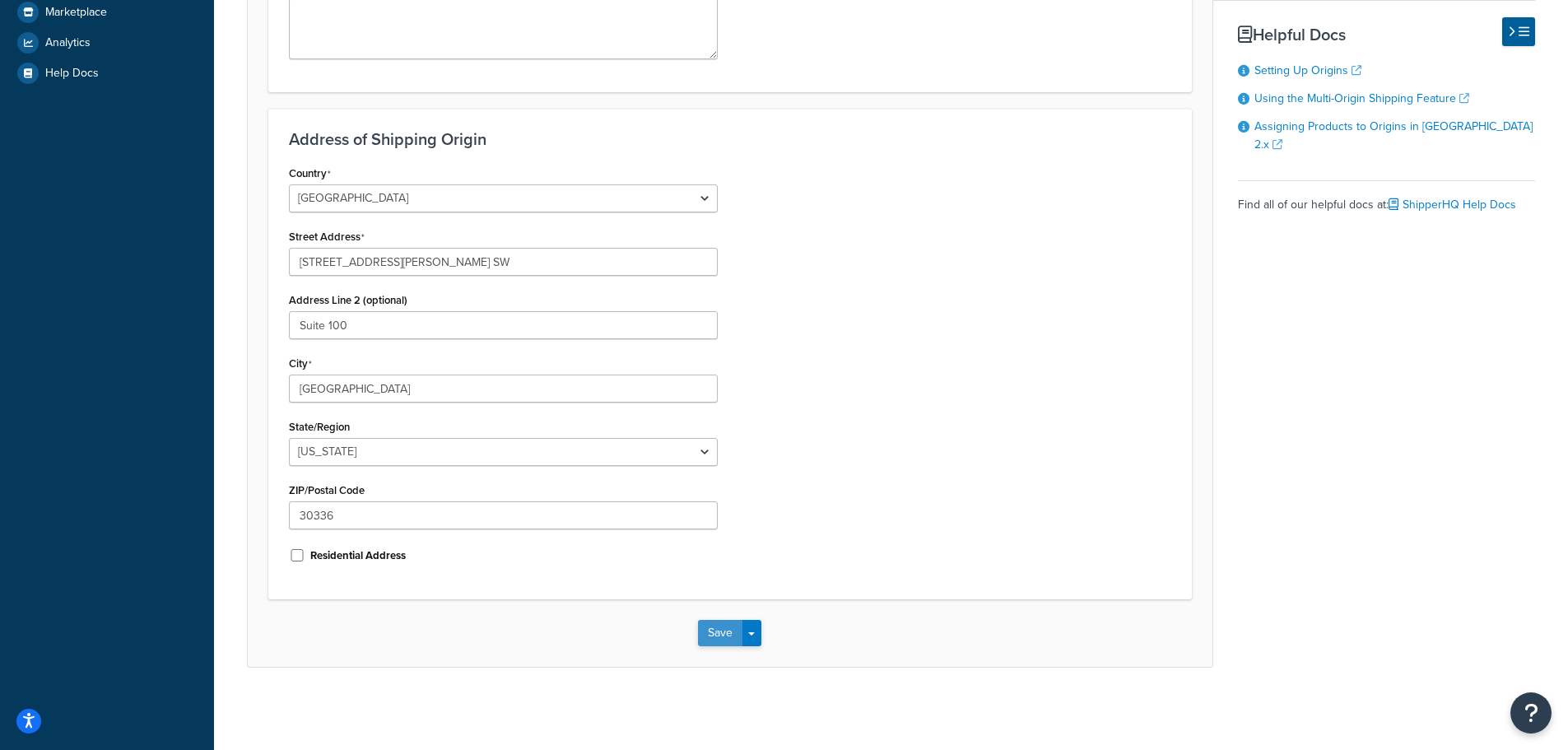
click at [719, 630] on button "Save" at bounding box center [720, 633] width 45 height 27
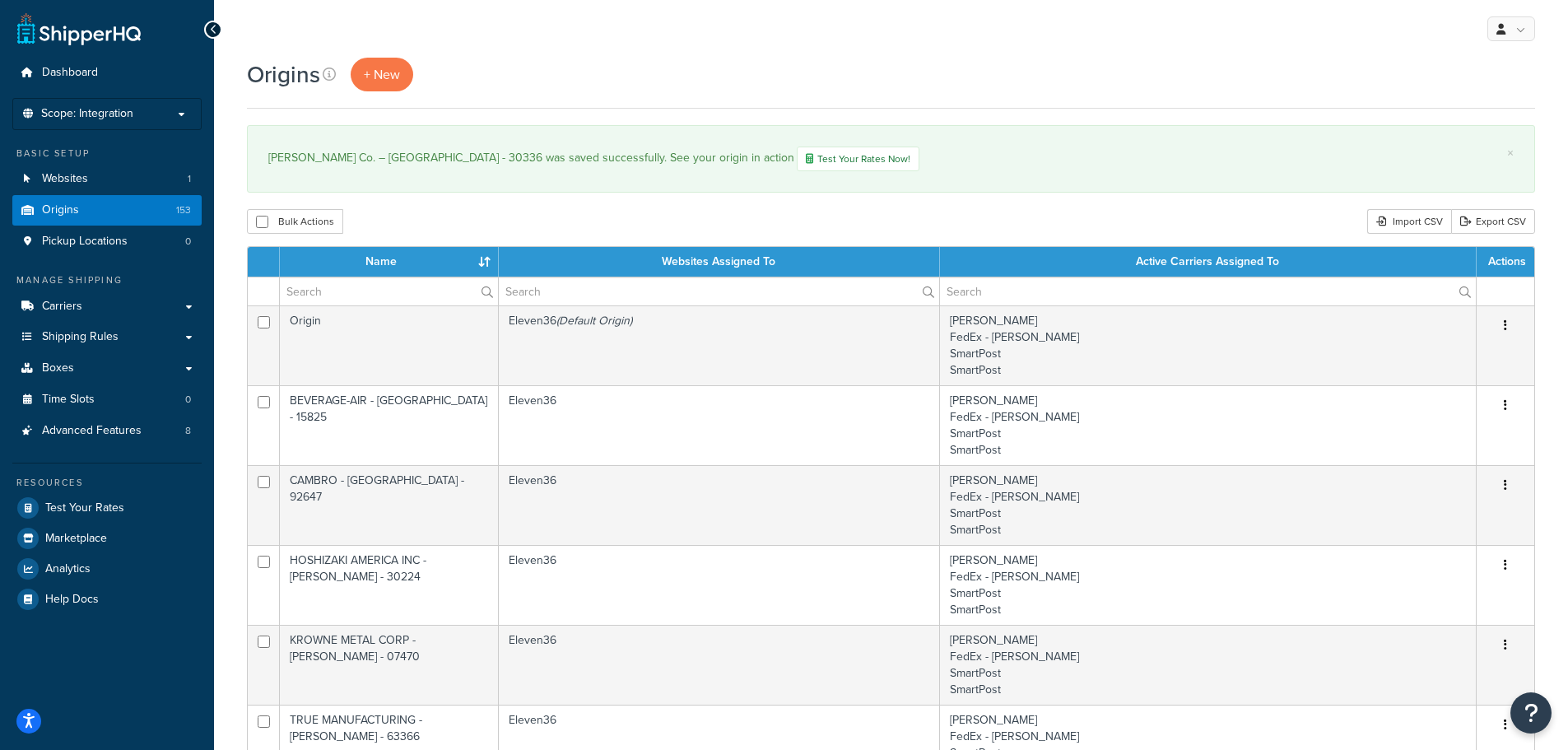
click at [488, 256] on th "Name" at bounding box center [389, 262] width 218 height 30
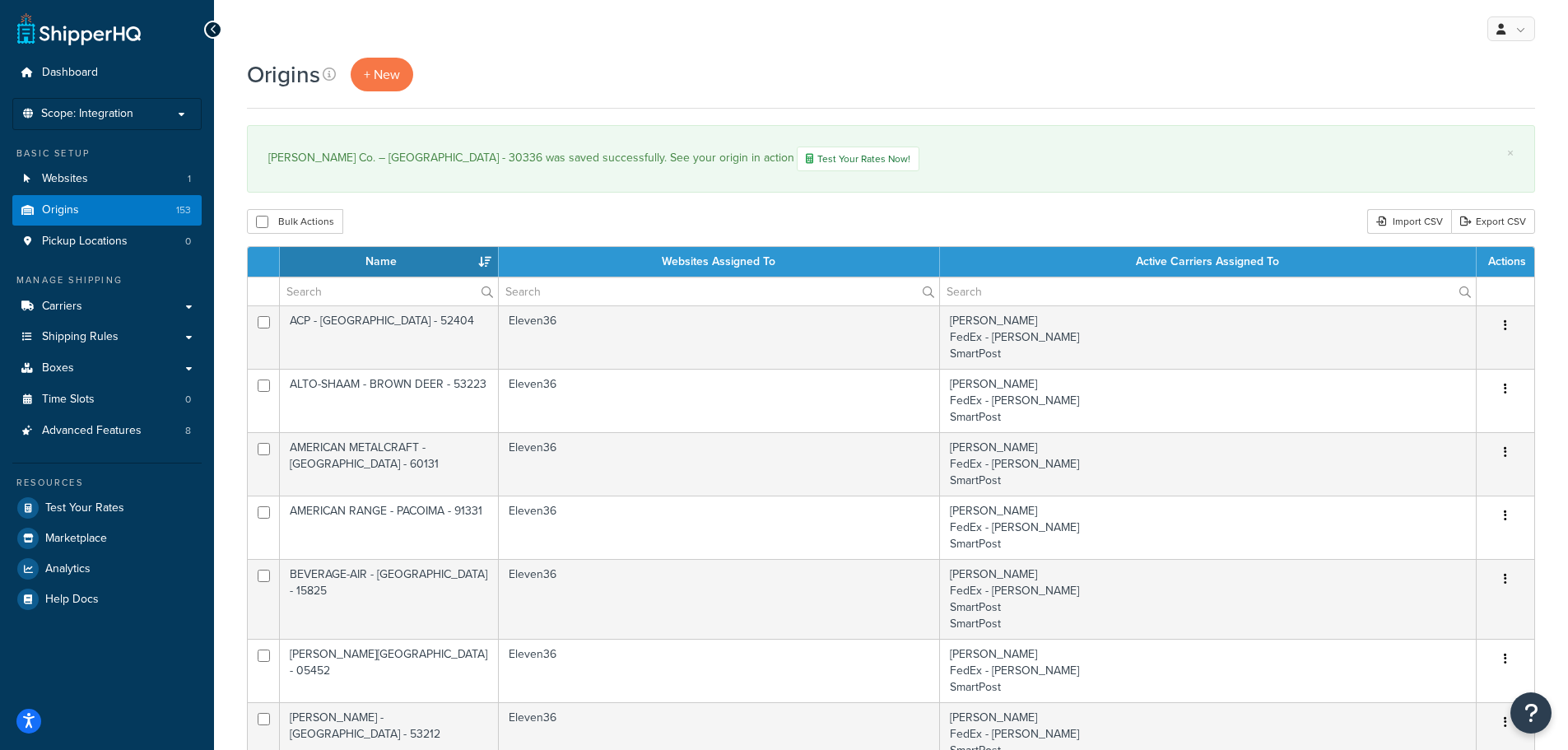
click at [486, 255] on th "Name" at bounding box center [389, 262] width 218 height 30
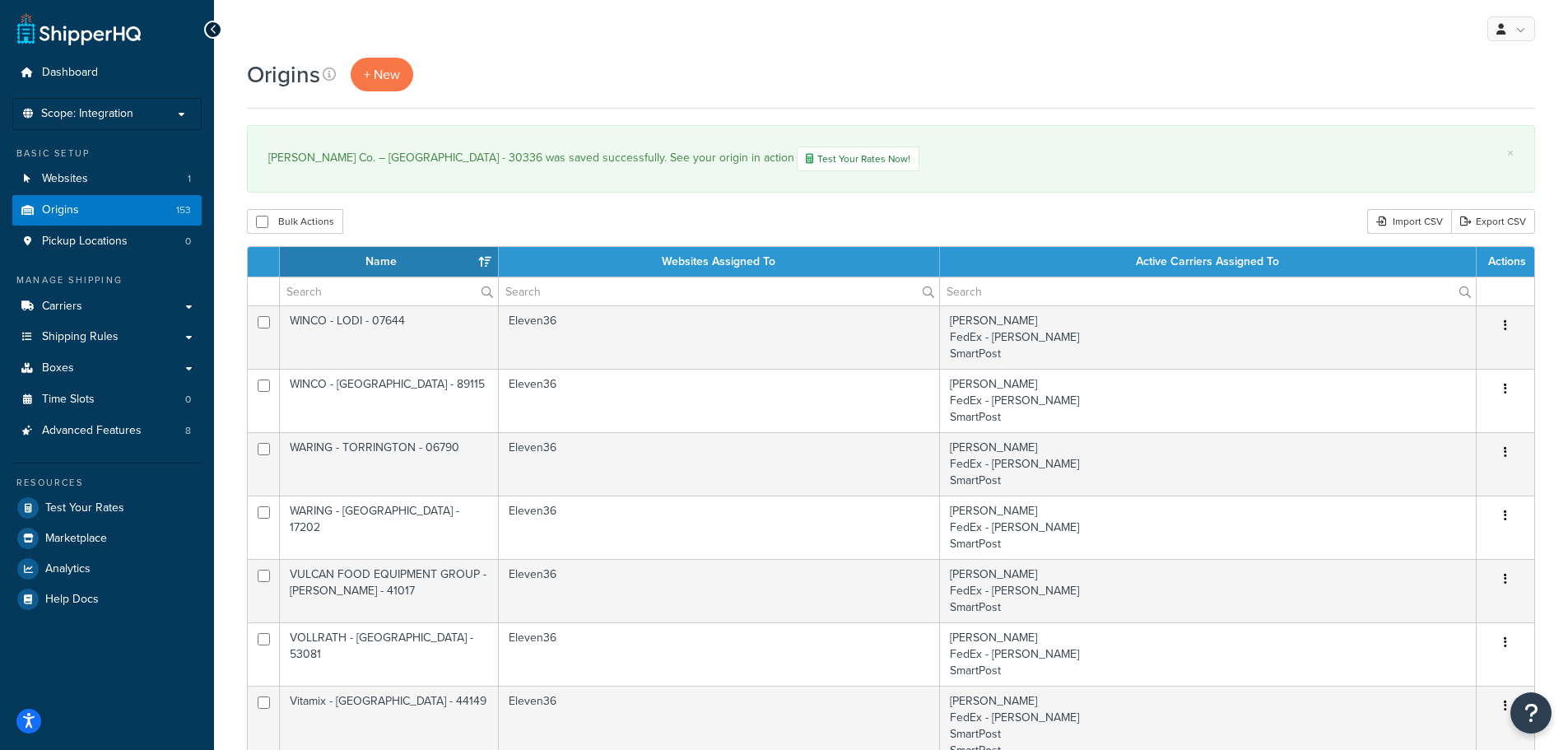
click at [482, 258] on th "Name" at bounding box center [389, 262] width 218 height 30
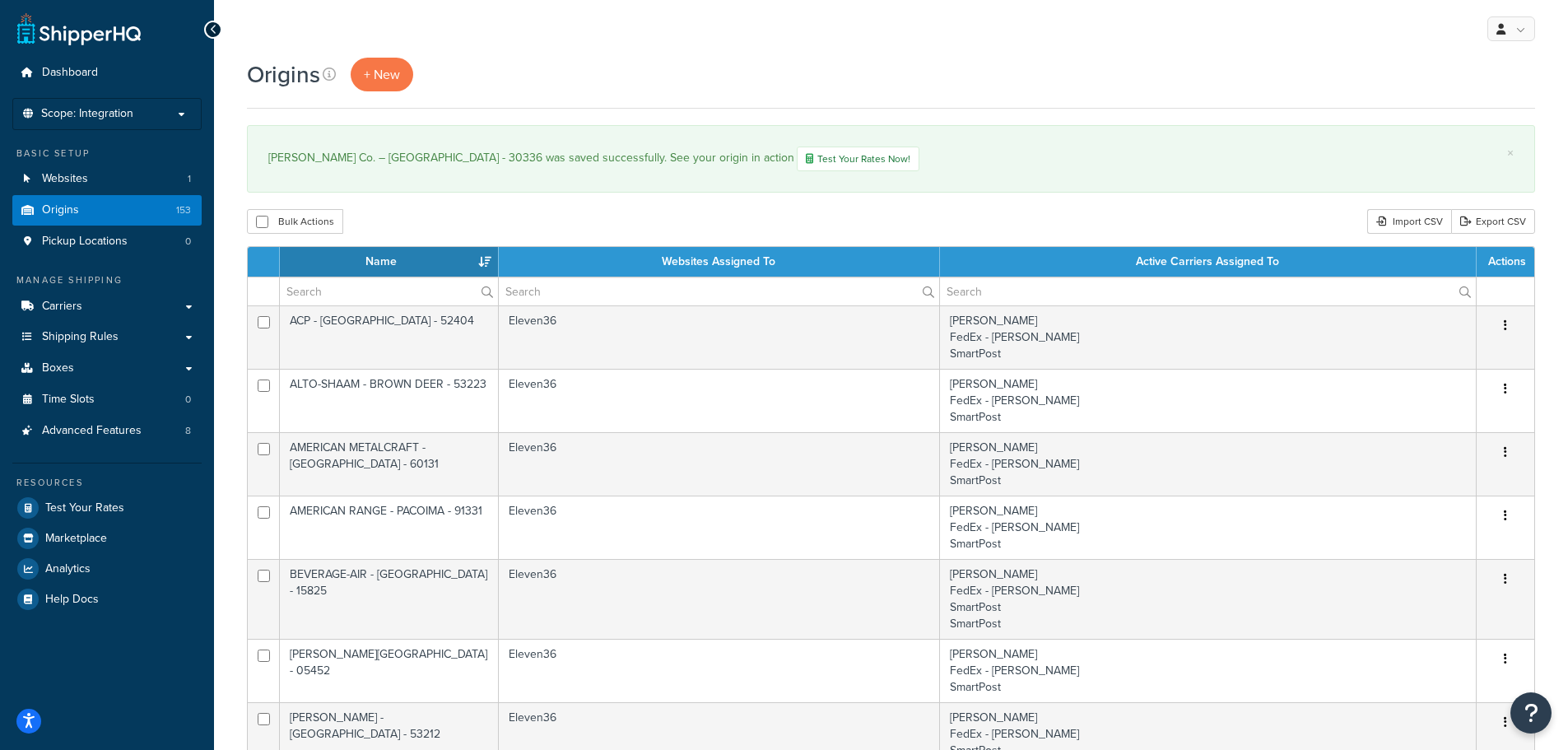
click at [482, 258] on th "Name" at bounding box center [389, 262] width 218 height 30
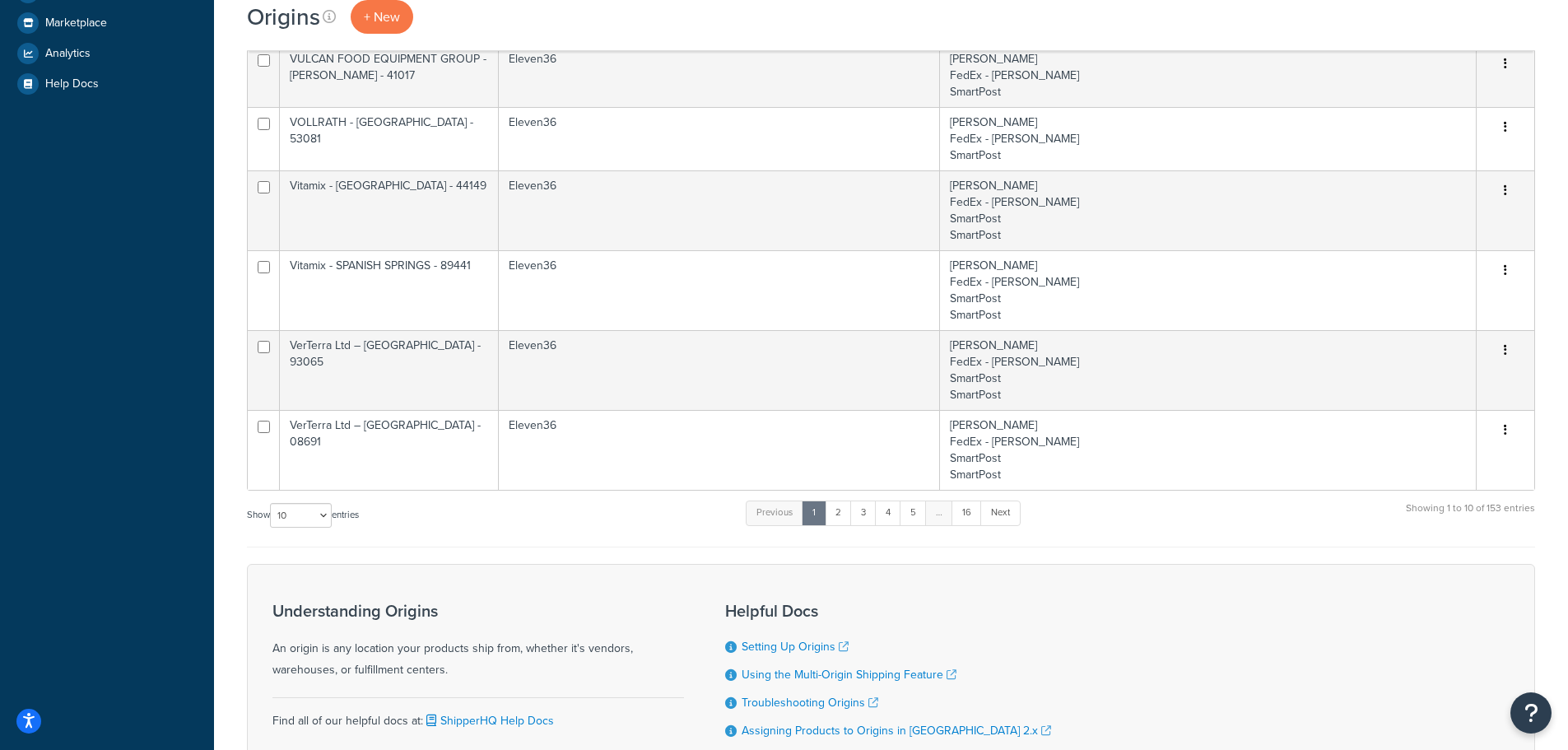
scroll to position [576, 0]
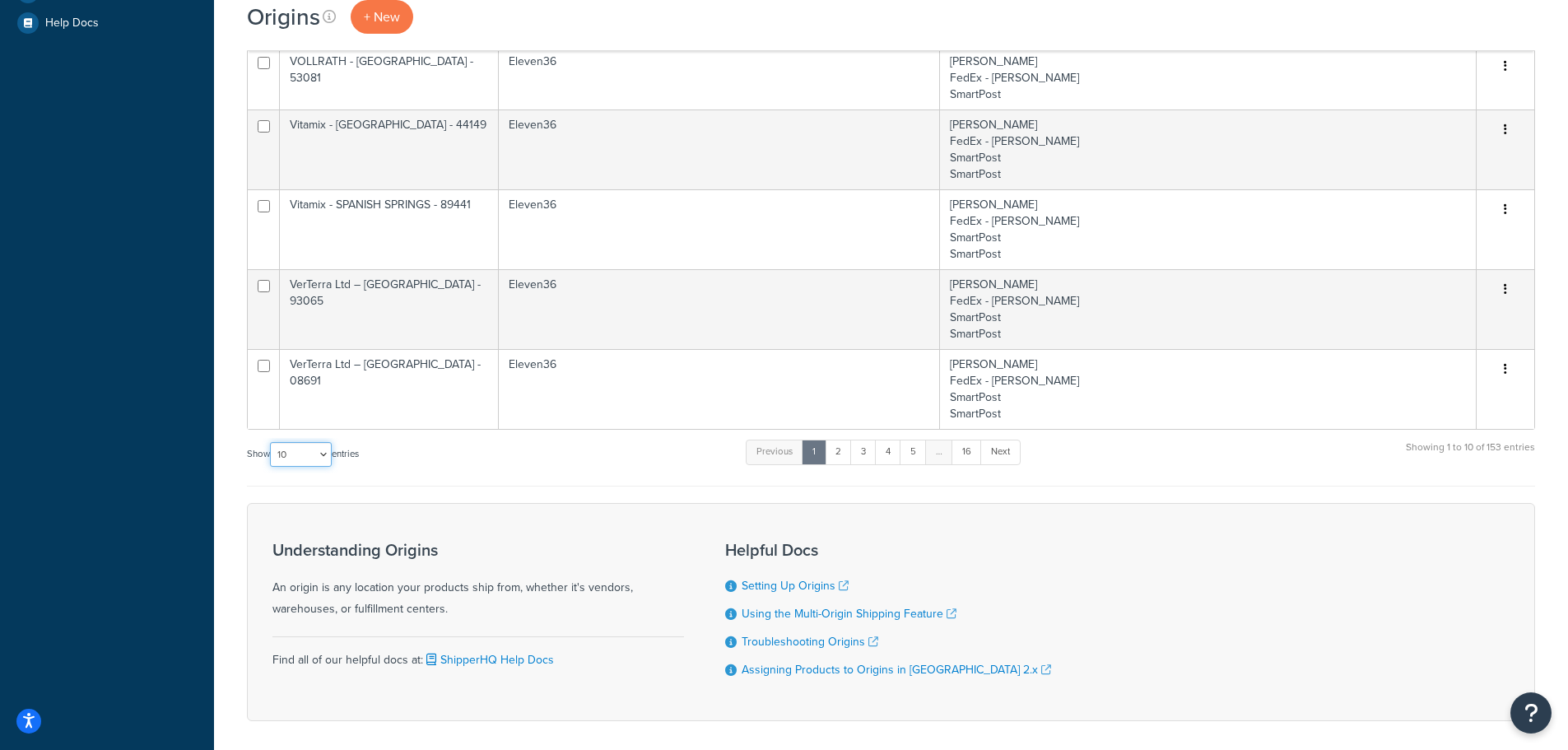
click at [325, 454] on select "10 15 25 50 100 1000" at bounding box center [301, 454] width 62 height 25
select select "1000"
click at [271, 442] on select "10 15 25 50 100 1000" at bounding box center [301, 454] width 62 height 25
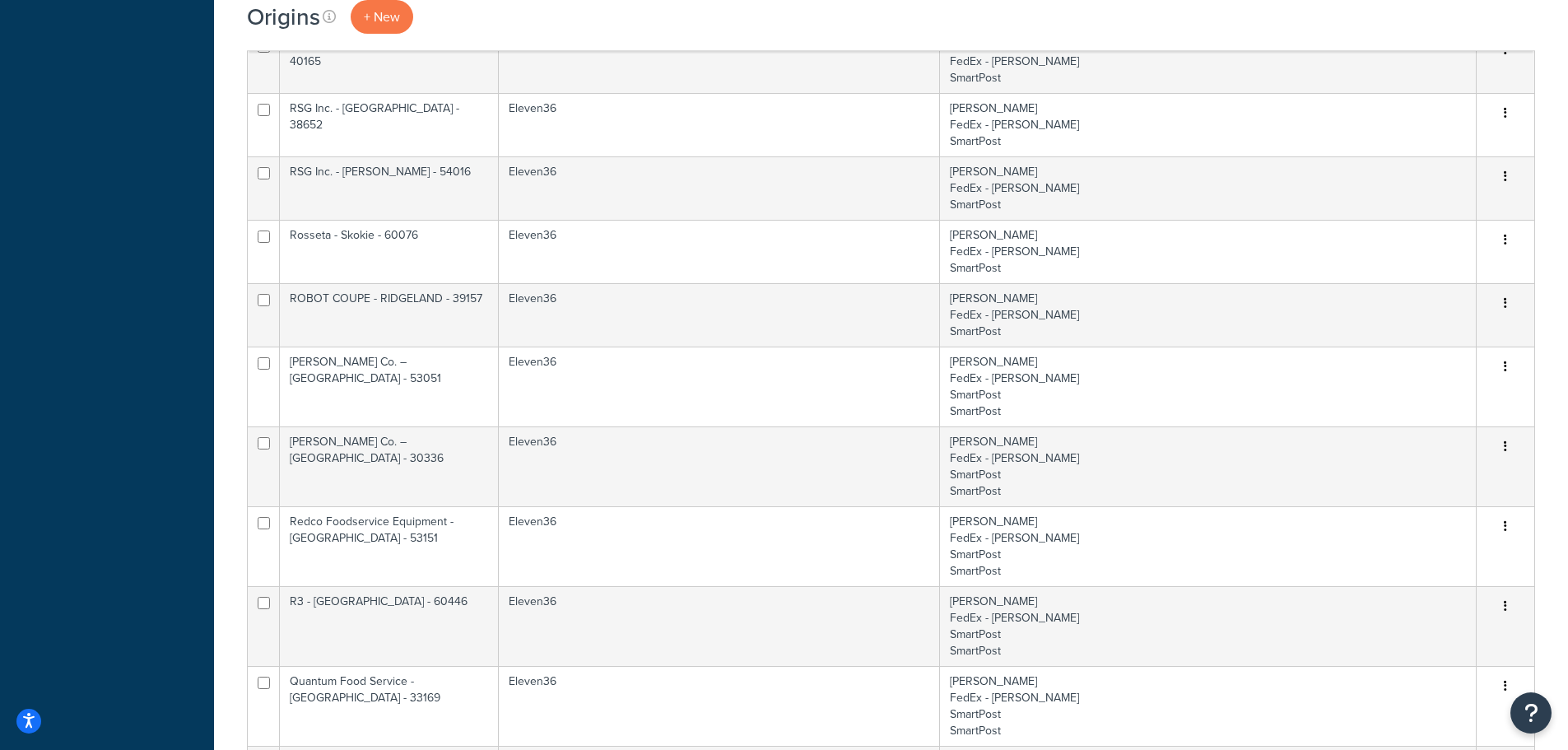
scroll to position [2552, 0]
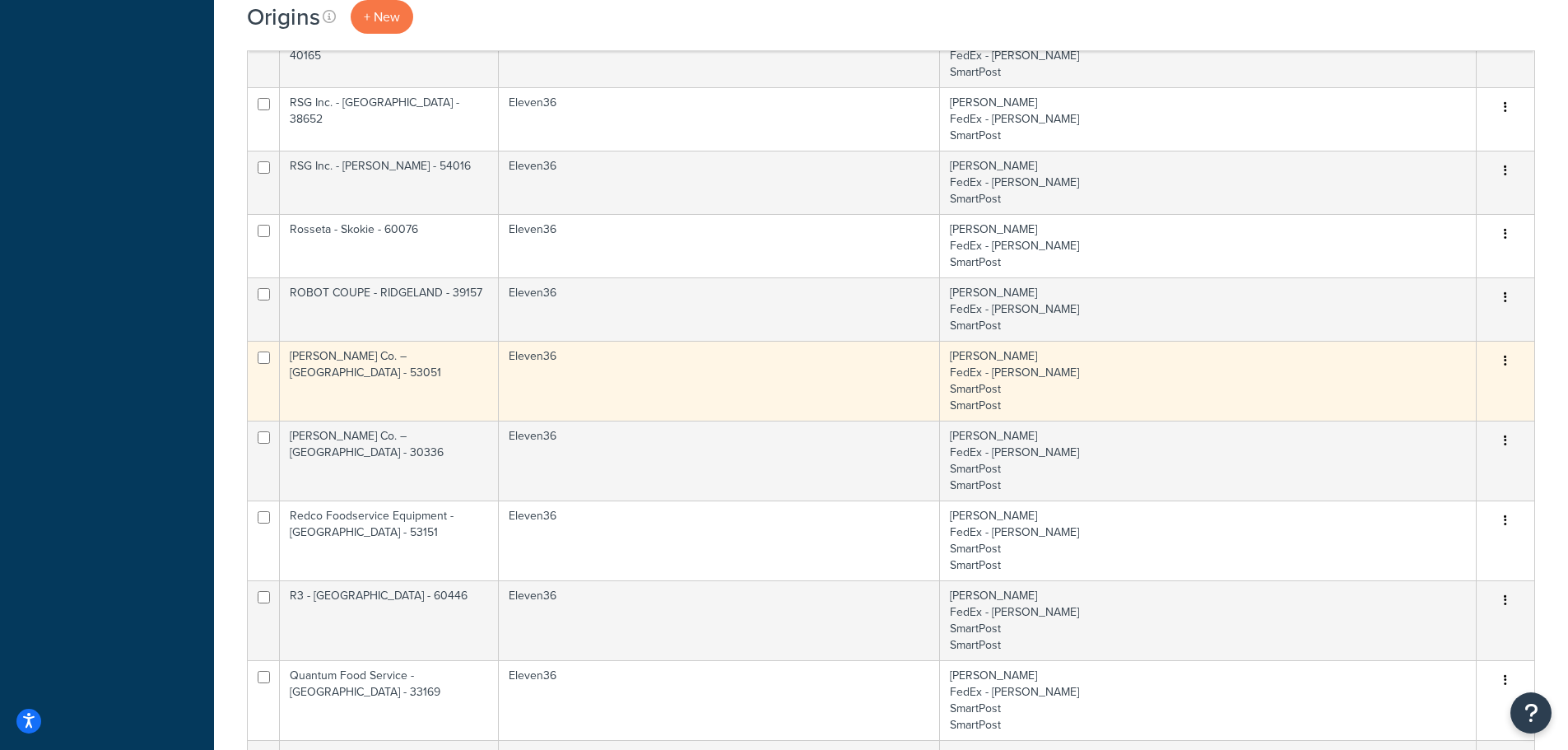
click at [406, 352] on td "[PERSON_NAME] Co. – [GEOGRAPHIC_DATA] - 53051" at bounding box center [389, 380] width 218 height 79
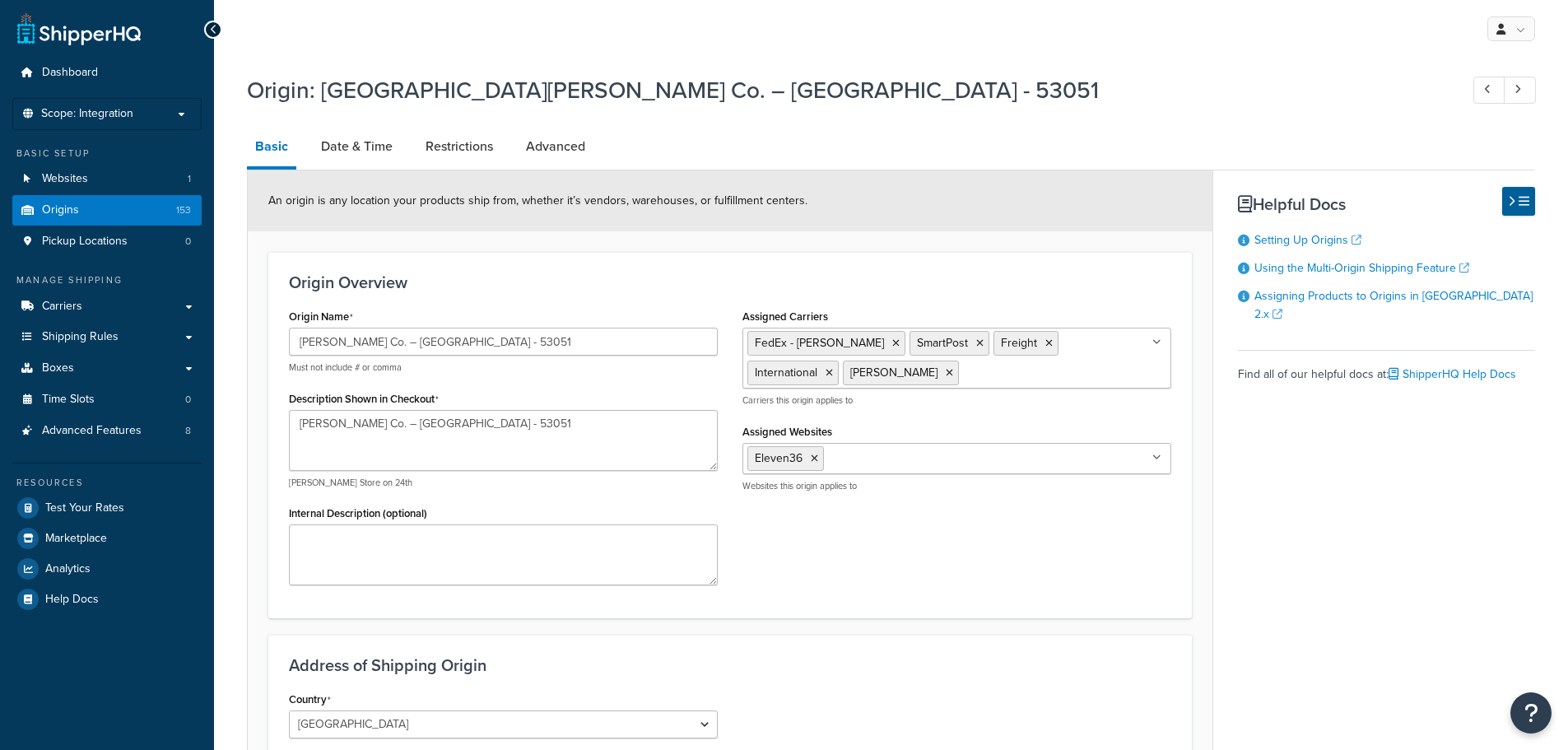
select select "49"
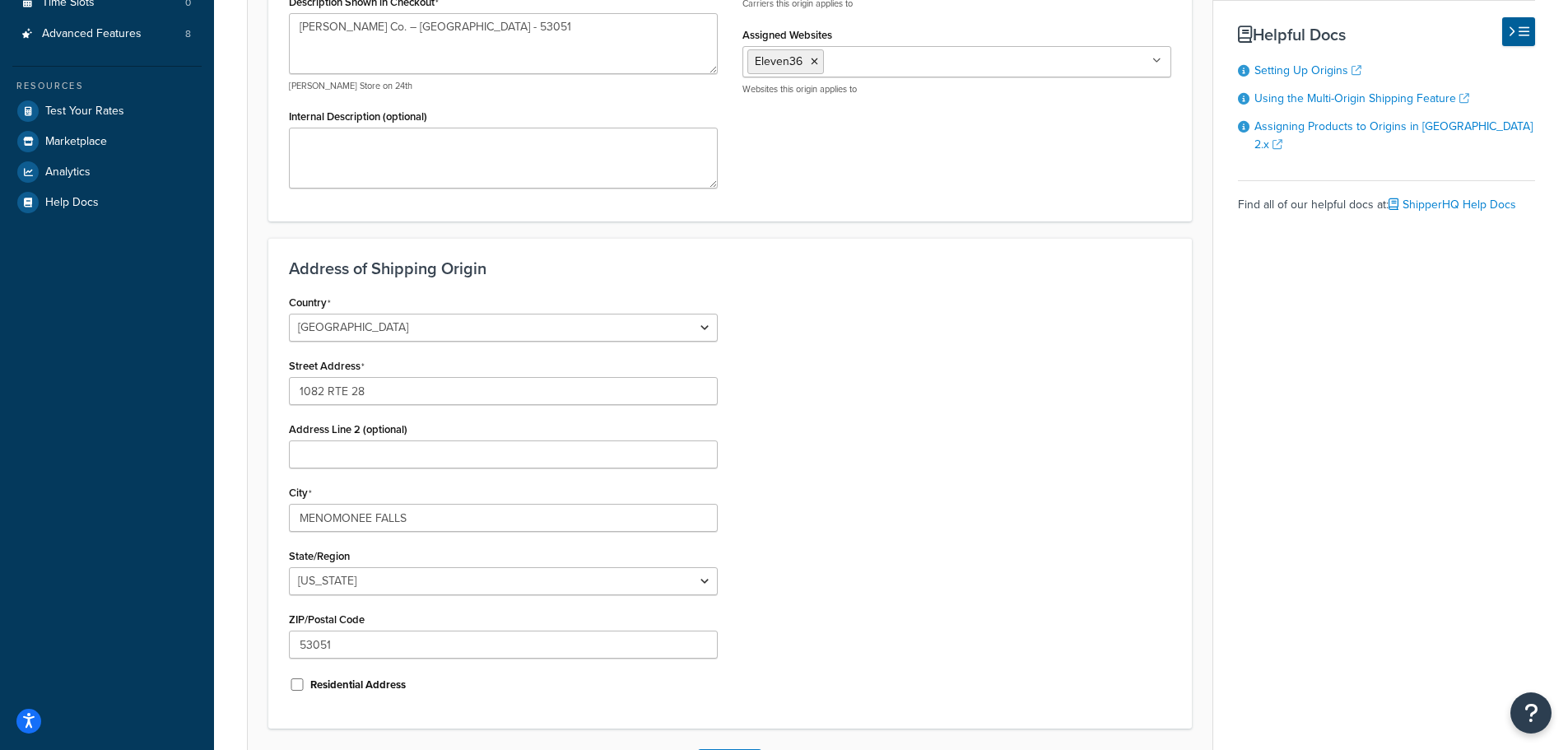
scroll to position [411, 0]
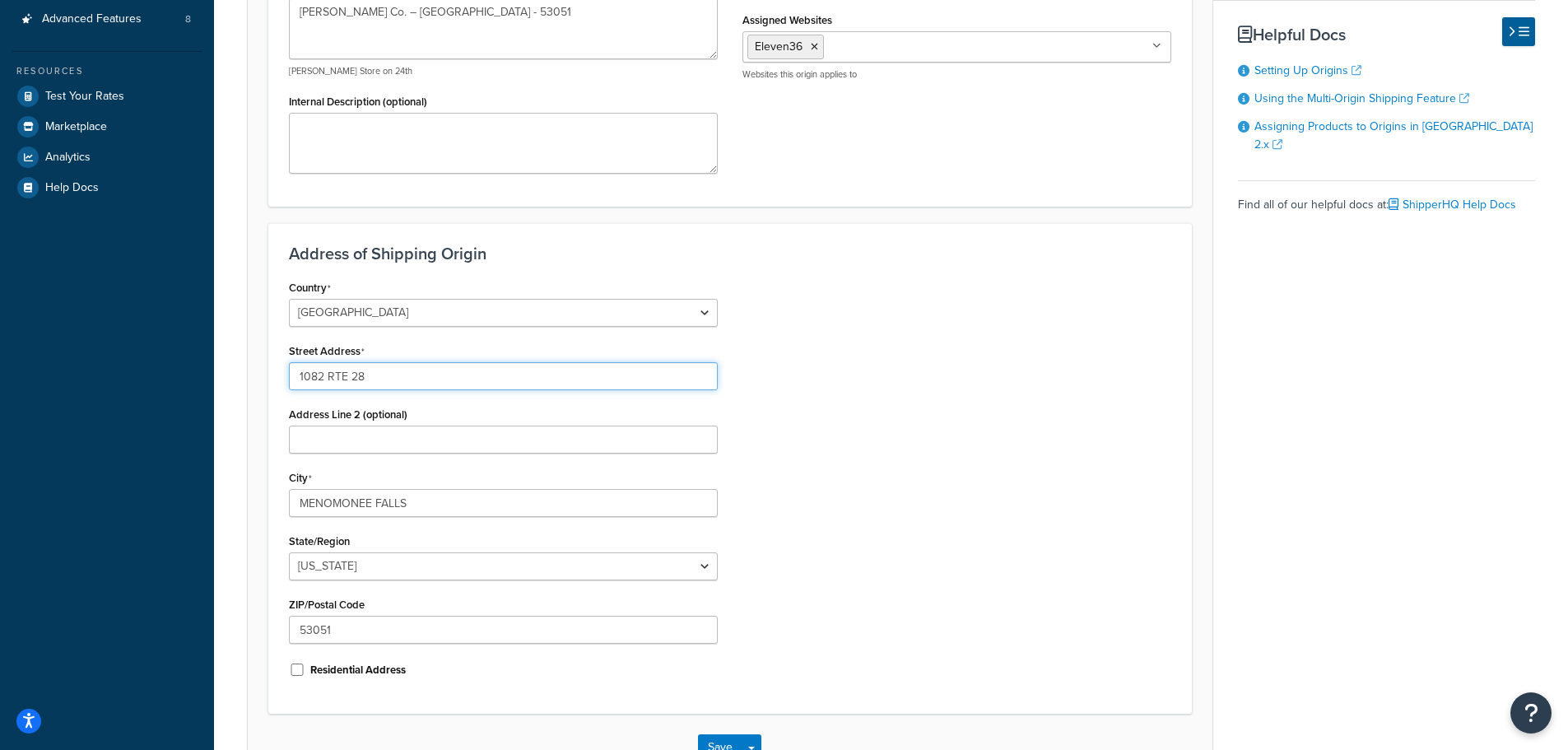
drag, startPoint x: 357, startPoint y: 375, endPoint x: 262, endPoint y: 365, distance: 95.5
click at [257, 364] on form "An origin is any location your products ship from, whether it’s vendors, wareho…" at bounding box center [729, 269] width 964 height 1022
paste input "N89 W14700 Patrita Drive"
type input "N89 W14700 Patrita Drive"
click at [969, 445] on div "Country [GEOGRAPHIC_DATA] [GEOGRAPHIC_DATA] [GEOGRAPHIC_DATA] [GEOGRAPHIC_DATA]…" at bounding box center [729, 485] width 907 height 417
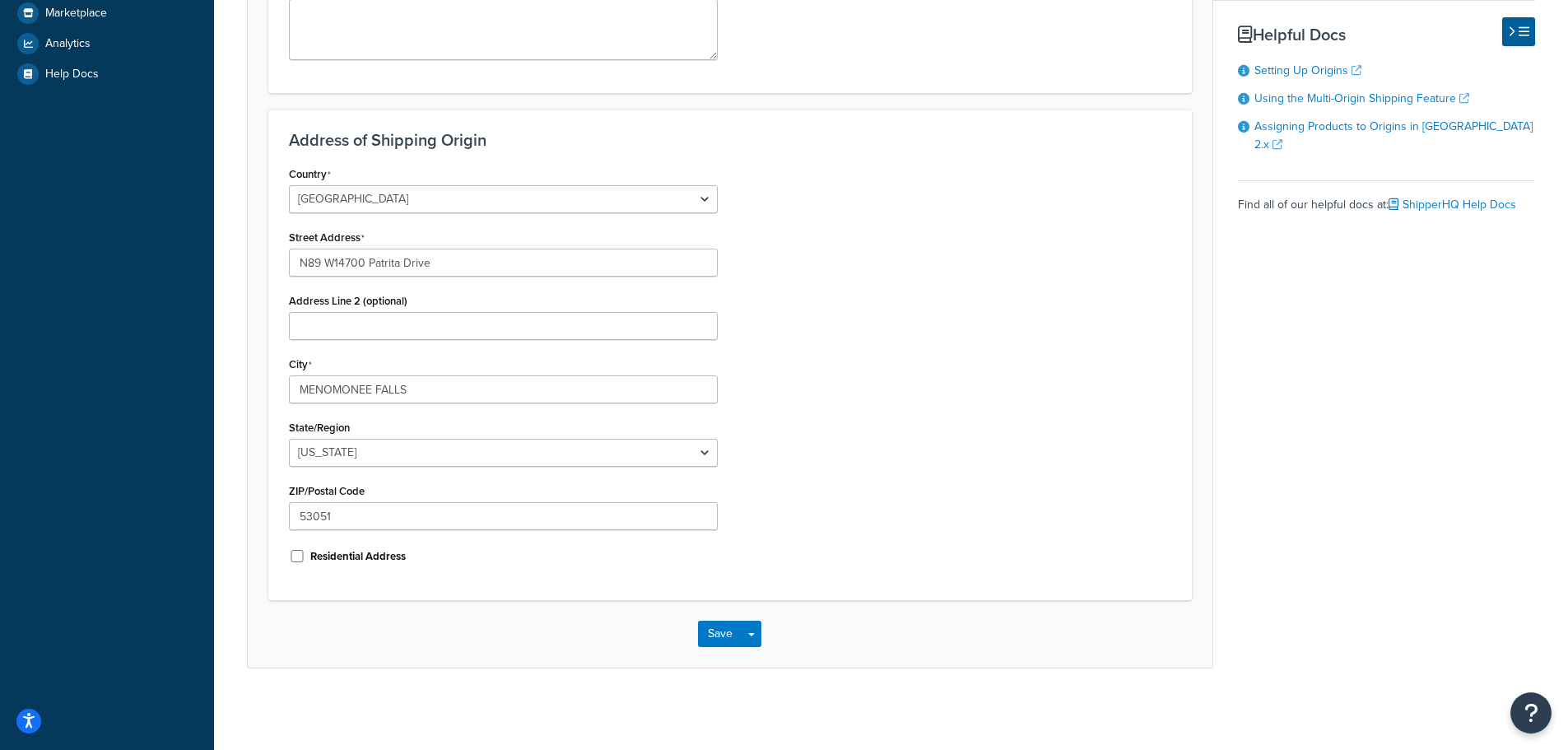
scroll to position [526, 0]
click at [718, 628] on button "Save" at bounding box center [720, 633] width 45 height 27
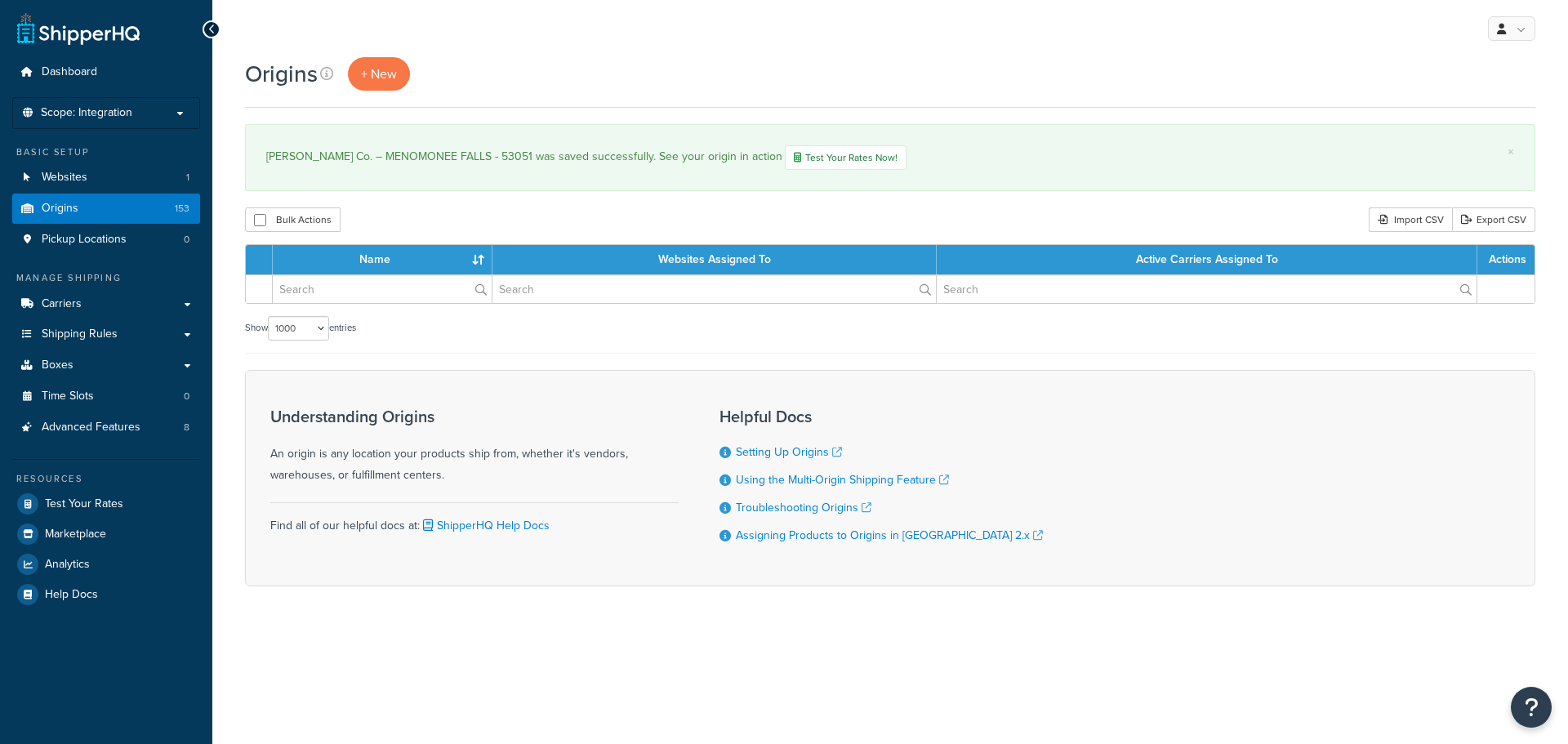
select select "1000"
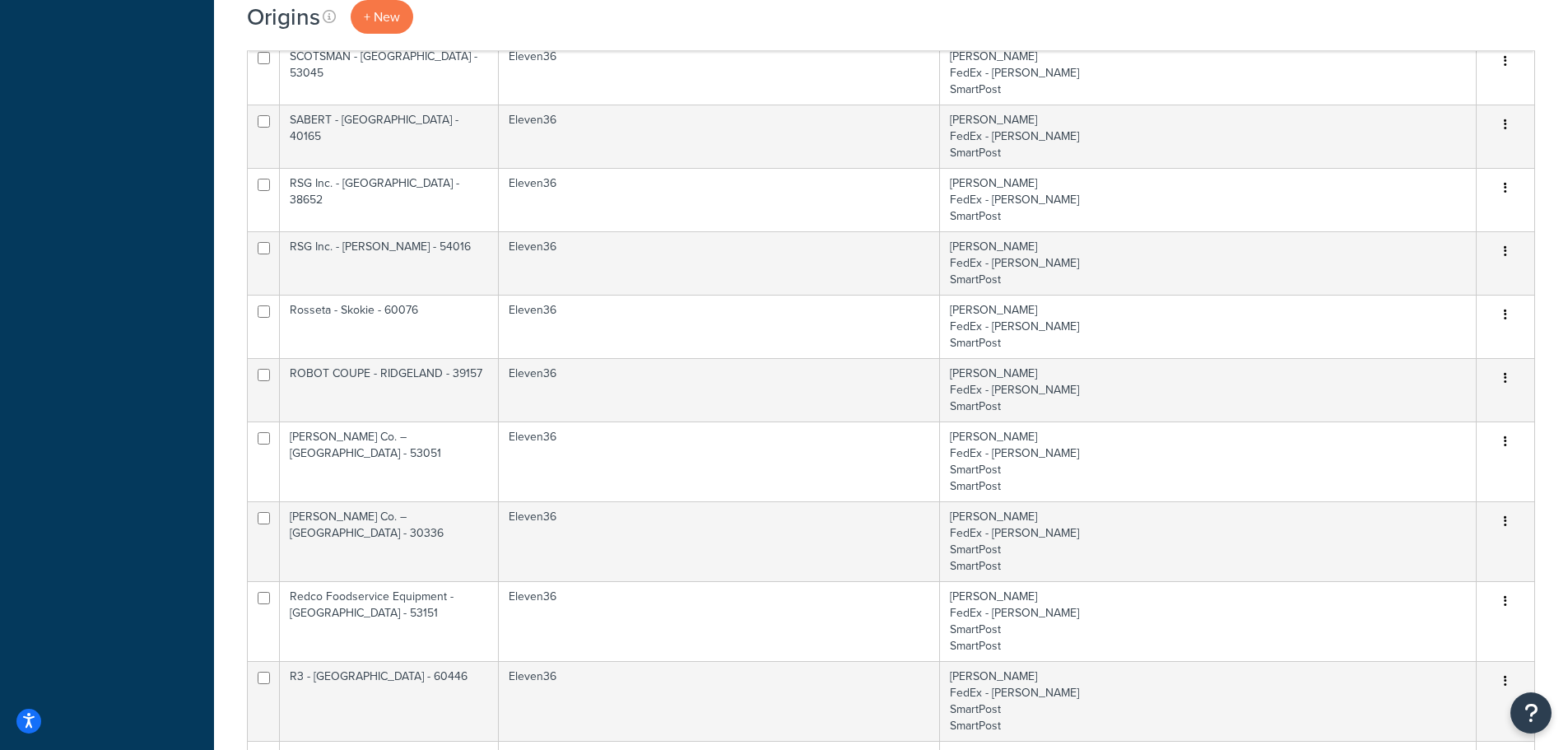
scroll to position [2470, 0]
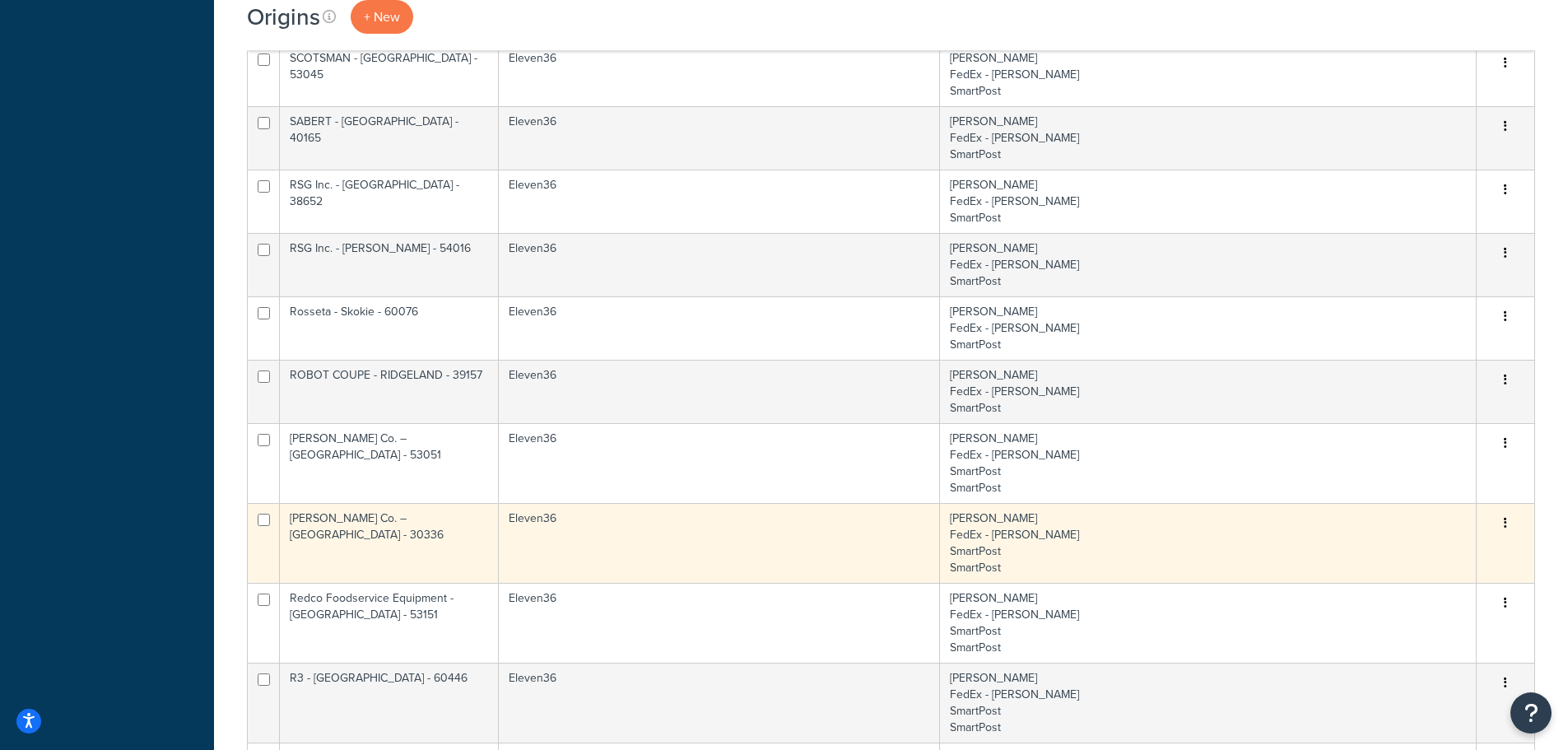
click at [1506, 517] on icon "button" at bounding box center [1504, 523] width 3 height 12
click at [1428, 582] on link "Duplicate" at bounding box center [1451, 588] width 130 height 34
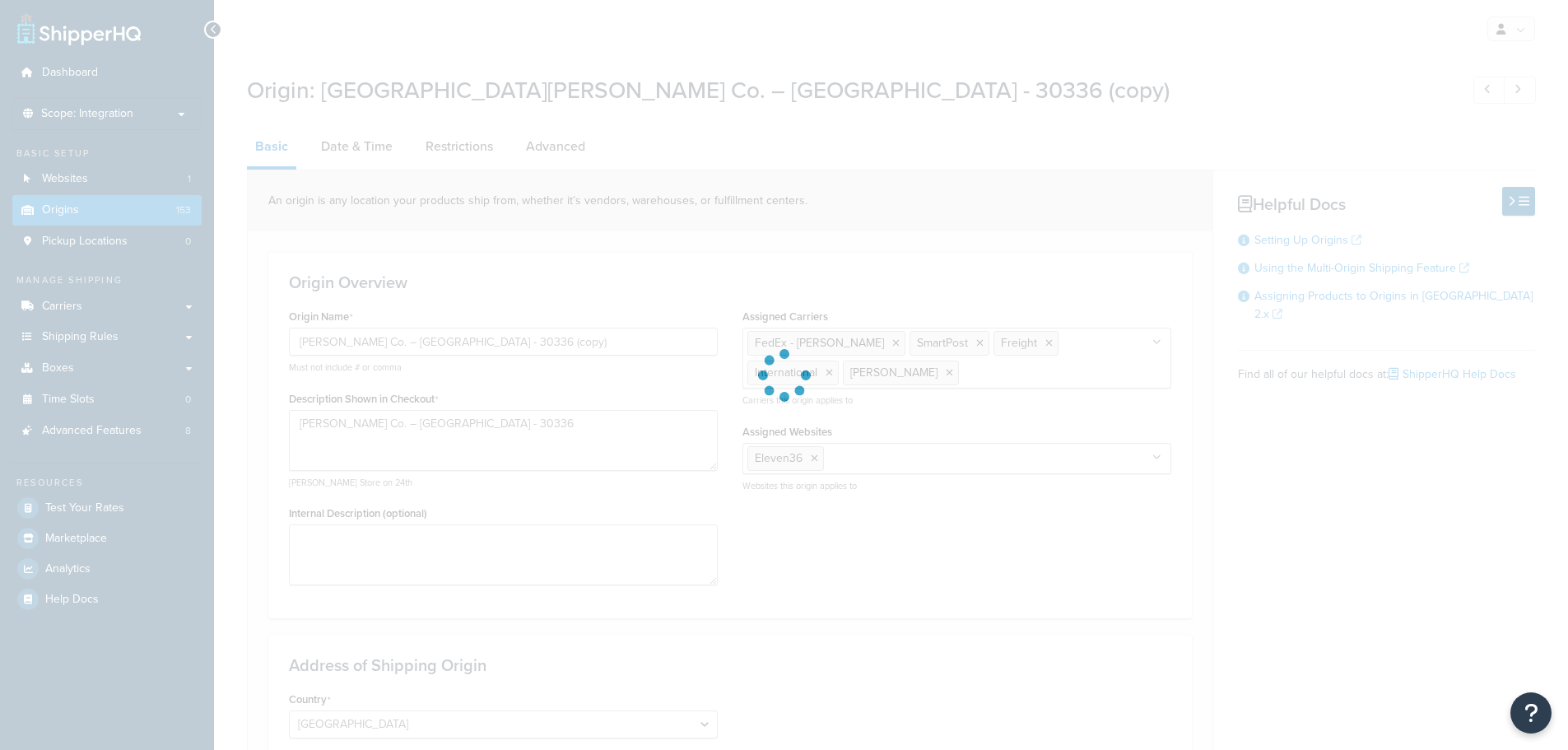
select select "10"
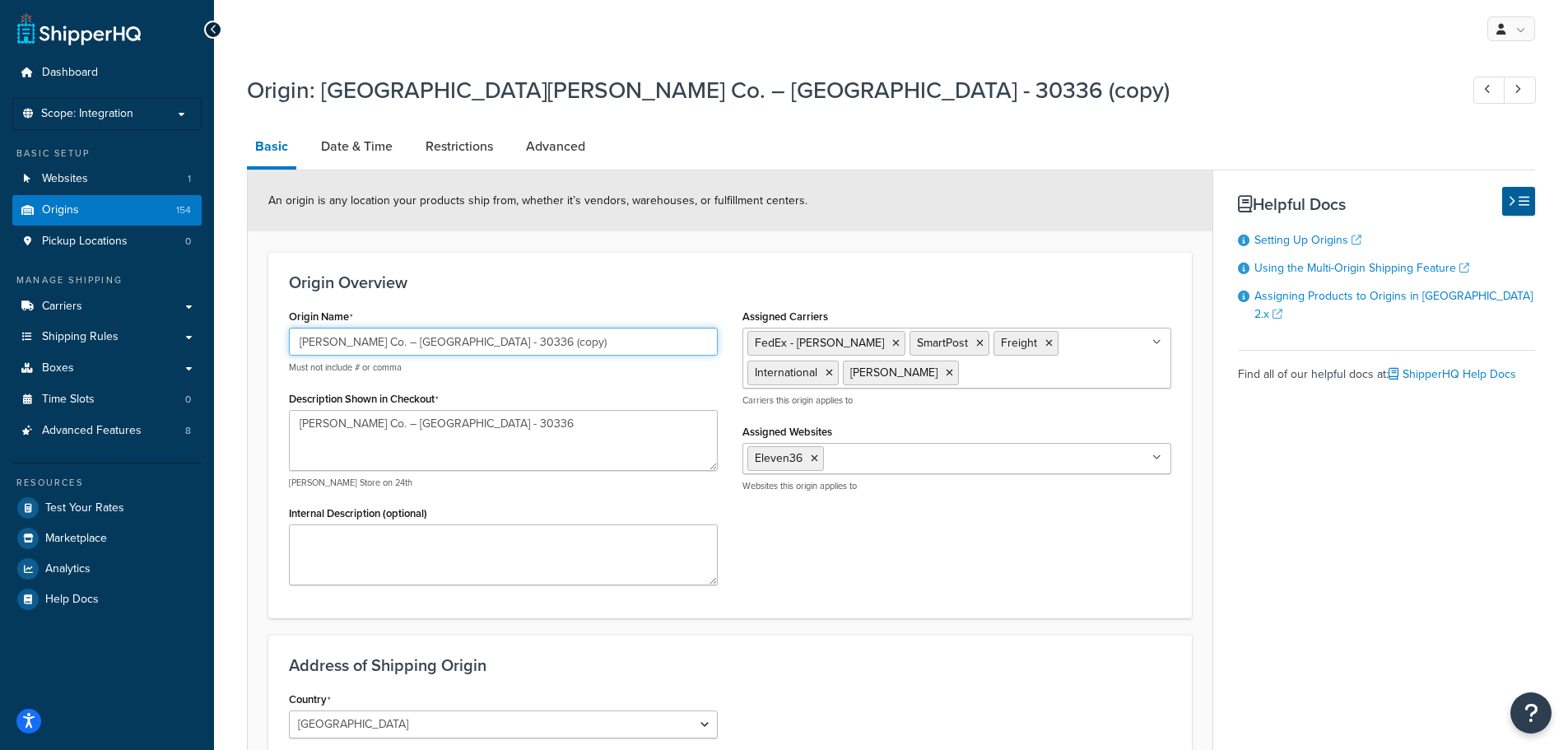
drag, startPoint x: 549, startPoint y: 342, endPoint x: 279, endPoint y: 315, distance: 271.3
click at [279, 315] on div "Origin Name [GEOGRAPHIC_DATA][PERSON_NAME] Co. – [GEOGRAPHIC_DATA] - 30336 (cop…" at bounding box center [502, 451] width 454 height 293
paste input "[PERSON_NAME] - 85353"
type input "[PERSON_NAME] Co. – [PERSON_NAME] - 85353"
drag, startPoint x: 516, startPoint y: 432, endPoint x: 277, endPoint y: 412, distance: 239.8
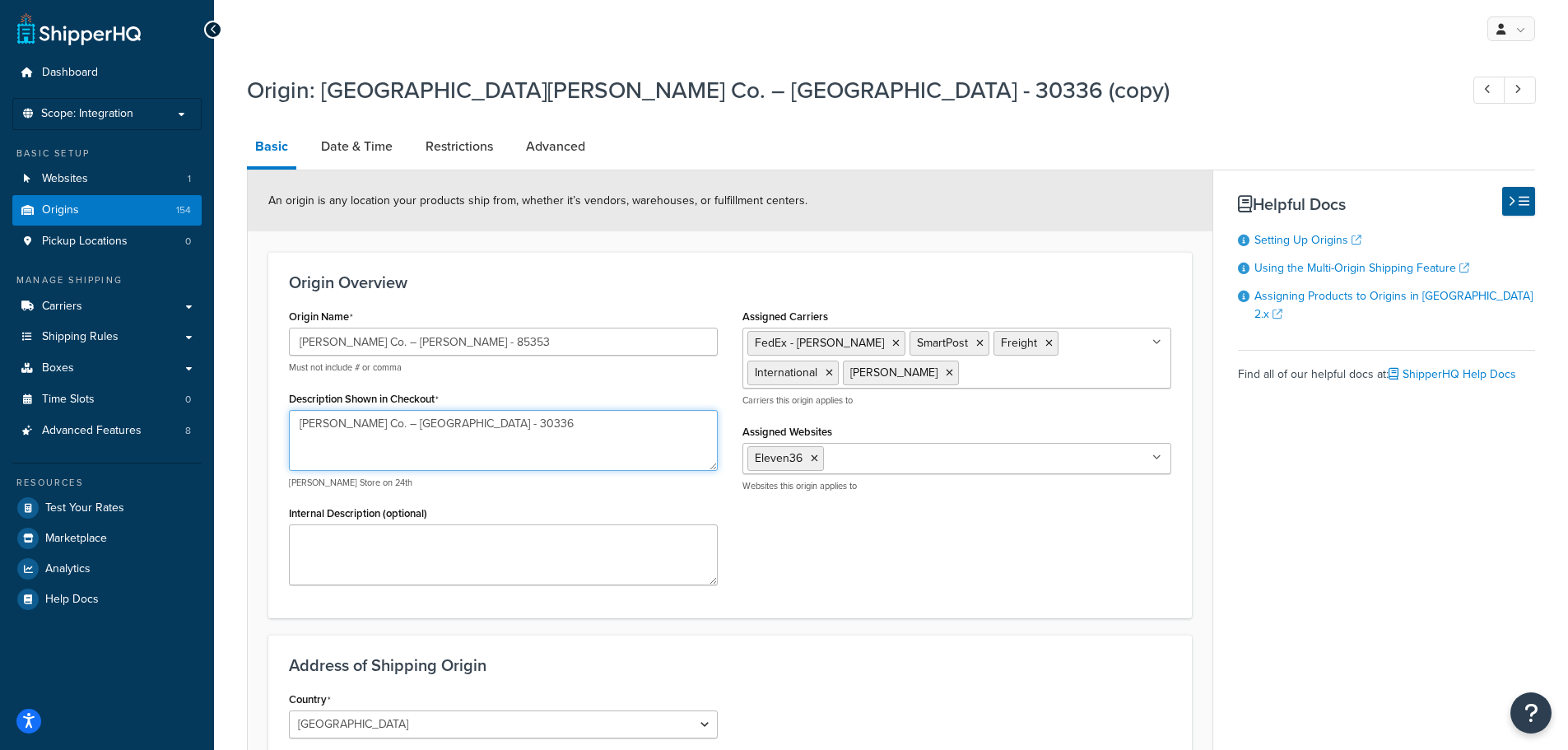
click at [277, 412] on div "Origin Name [GEOGRAPHIC_DATA][PERSON_NAME] Co. – [PERSON_NAME] - 85353 Must not…" at bounding box center [502, 451] width 454 height 293
paste textarea "[PERSON_NAME] - 85353"
type textarea "[PERSON_NAME] Co. – [PERSON_NAME] - 85353"
click at [906, 573] on div "Origin Name [GEOGRAPHIC_DATA][PERSON_NAME] Co. – [PERSON_NAME] - 85353 Must not…" at bounding box center [729, 451] width 907 height 293
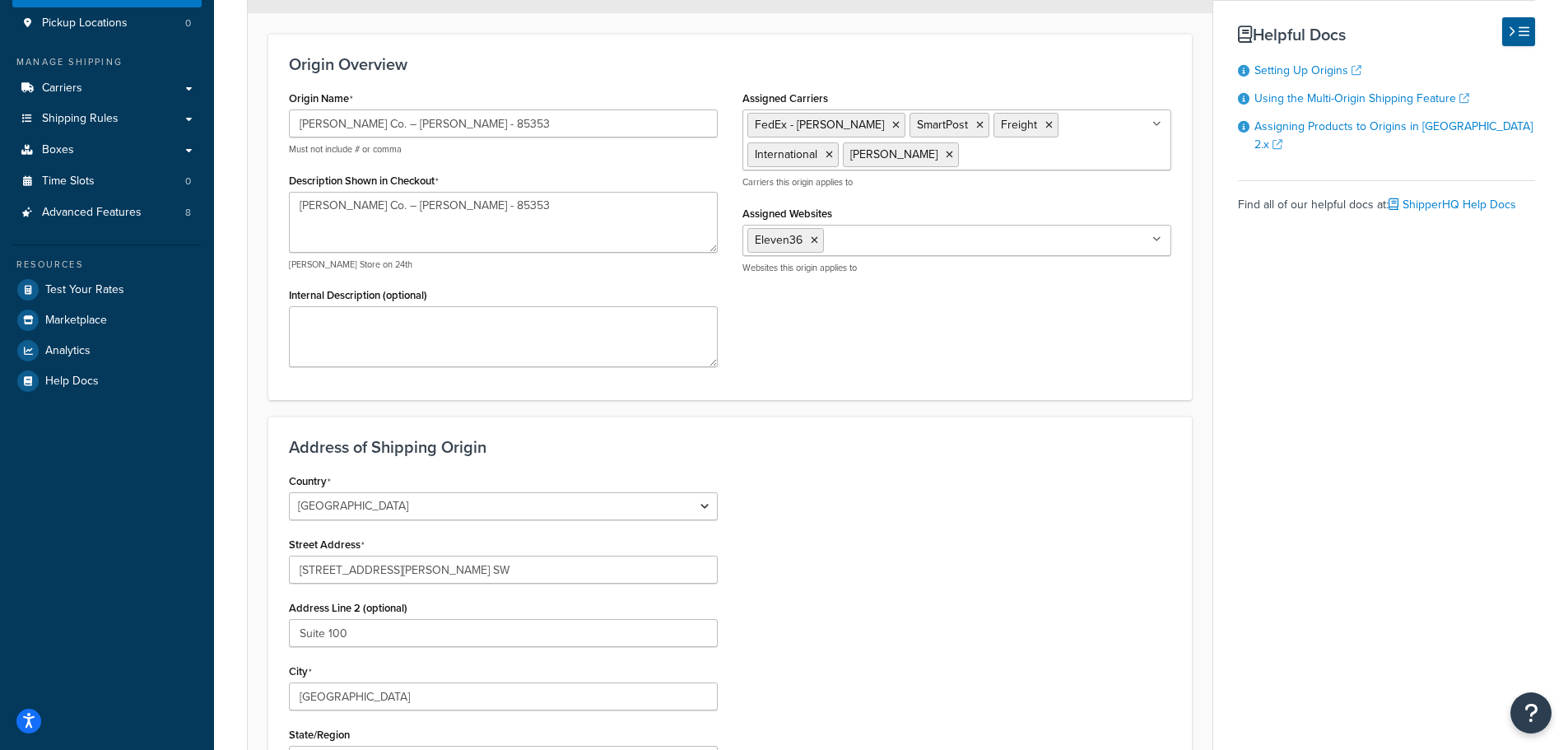
scroll to position [247, 0]
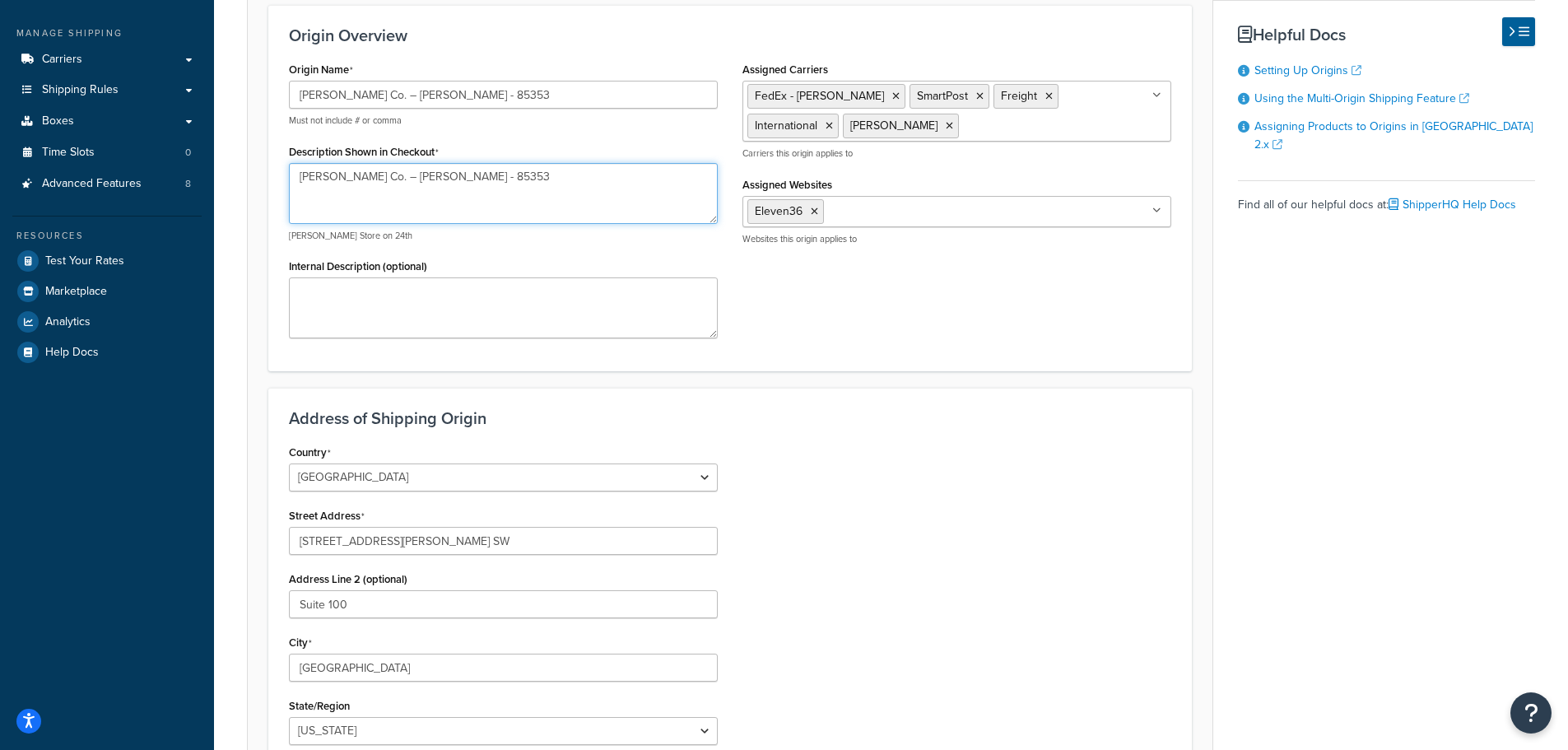
drag, startPoint x: 394, startPoint y: 171, endPoint x: 447, endPoint y: 177, distance: 53.3
click at [447, 177] on textarea "[PERSON_NAME] Co. – [PERSON_NAME] - 85353" at bounding box center [503, 193] width 429 height 61
drag, startPoint x: 354, startPoint y: 665, endPoint x: 274, endPoint y: 660, distance: 80.2
click at [274, 662] on div "Address of Shipping Origin Country [GEOGRAPHIC_DATA] [GEOGRAPHIC_DATA] [GEOGRAP…" at bounding box center [730, 633] width 924 height 491
paste input "[PERSON_NAME]"
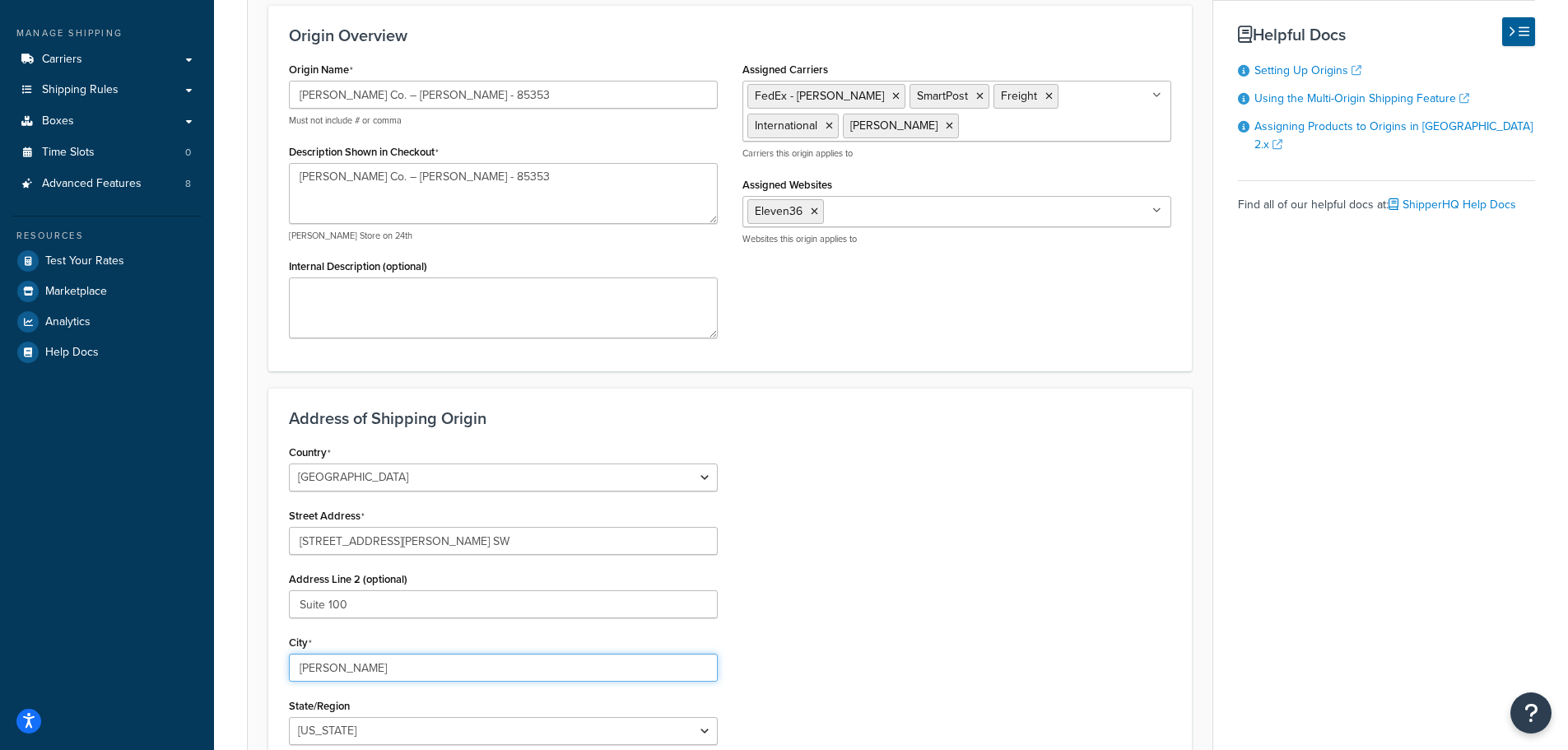
type input "[PERSON_NAME]"
drag, startPoint x: 461, startPoint y: 176, endPoint x: 499, endPoint y: 175, distance: 38.0
click at [499, 175] on textarea "[PERSON_NAME] Co. – [PERSON_NAME] - 85353" at bounding box center [503, 193] width 429 height 61
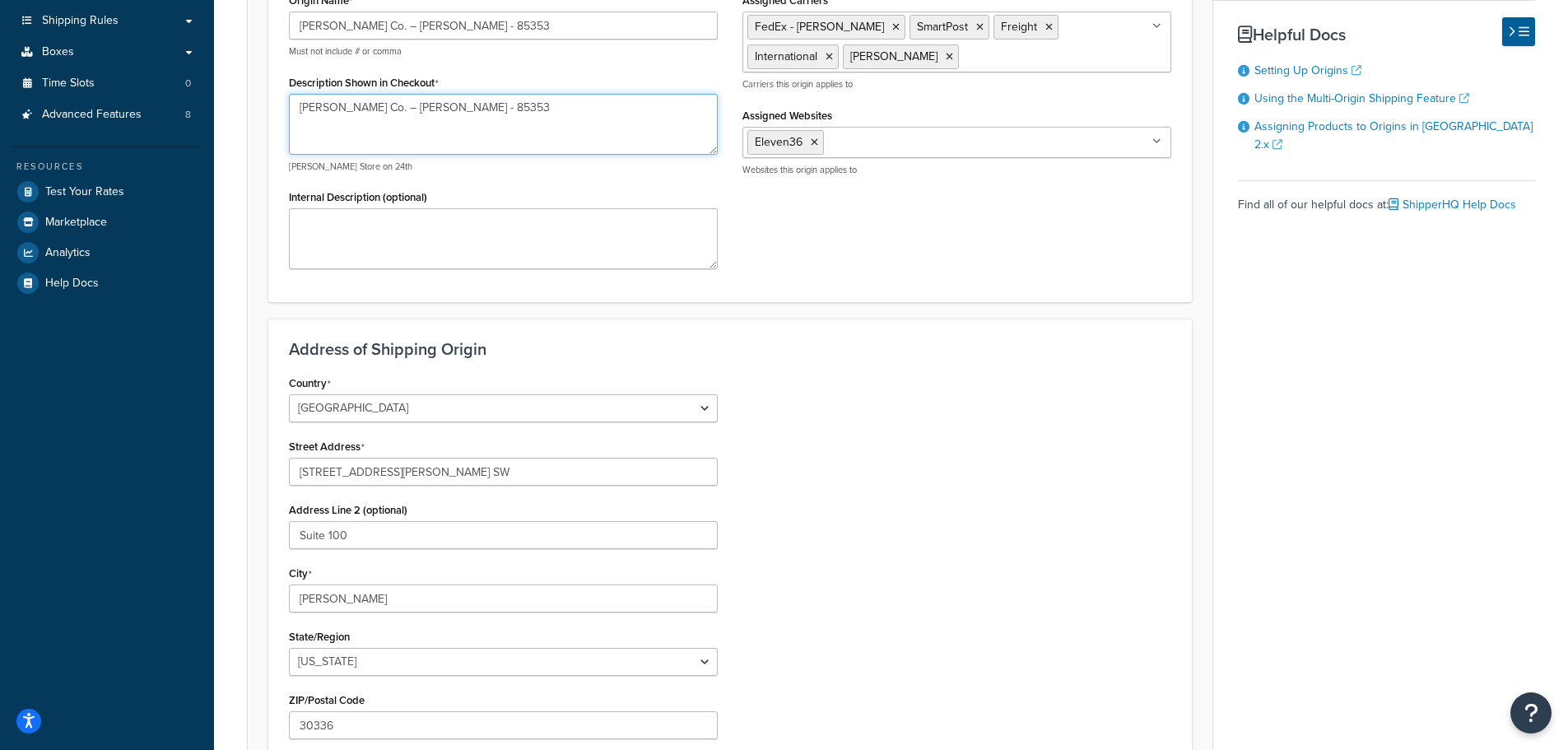
scroll to position [411, 0]
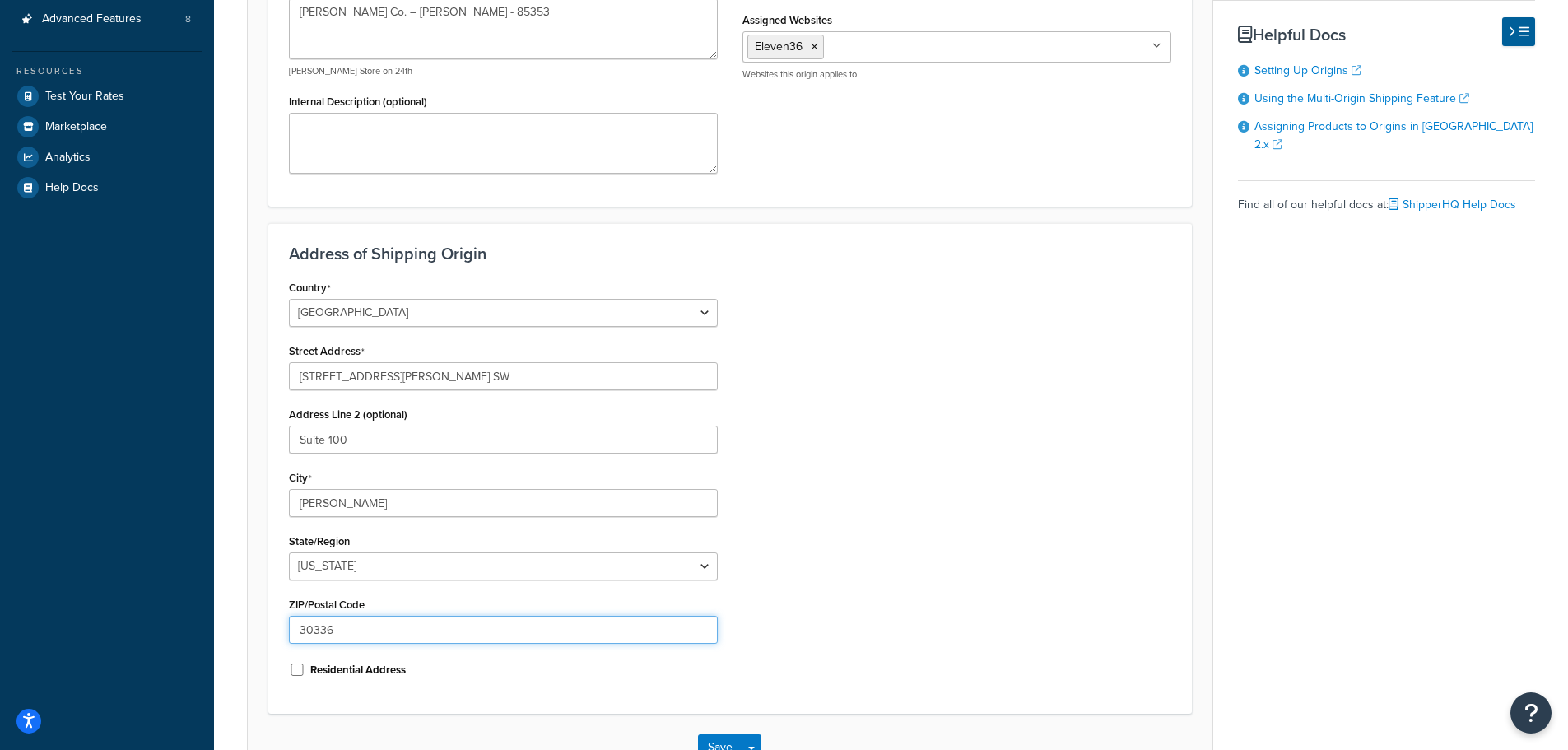
drag, startPoint x: 354, startPoint y: 635, endPoint x: 259, endPoint y: 618, distance: 96.5
click at [267, 622] on form "An origin is any location your products ship from, whether it’s vendors, wareho…" at bounding box center [729, 269] width 964 height 1022
paste input "85353"
type input "85353"
drag, startPoint x: 450, startPoint y: 376, endPoint x: 267, endPoint y: 366, distance: 183.3
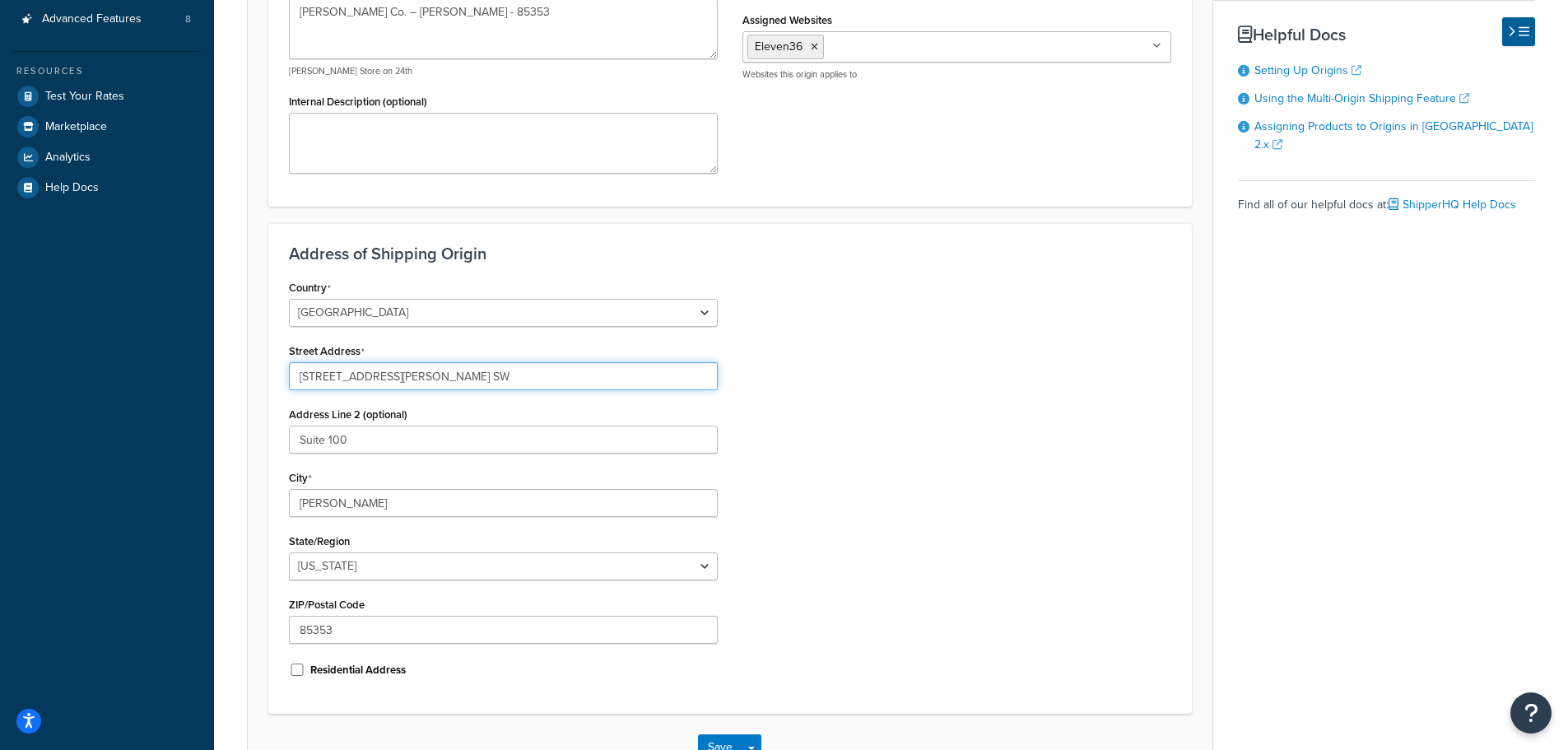
click at [270, 368] on div "Address of Shipping Origin Country [GEOGRAPHIC_DATA] [GEOGRAPHIC_DATA] [GEOGRAP…" at bounding box center [730, 469] width 924 height 491
paste input "[STREET_ADDRESS][PERSON_NAME]"
type input "[STREET_ADDRESS][PERSON_NAME]"
click at [925, 469] on div "Country [GEOGRAPHIC_DATA] [GEOGRAPHIC_DATA] [GEOGRAPHIC_DATA] [GEOGRAPHIC_DATA]…" at bounding box center [729, 485] width 907 height 417
click at [581, 567] on select "[US_STATE] [US_STATE] [US_STATE] [US_STATE] [US_STATE] Armed Forces Americas Ar…" at bounding box center [503, 566] width 429 height 28
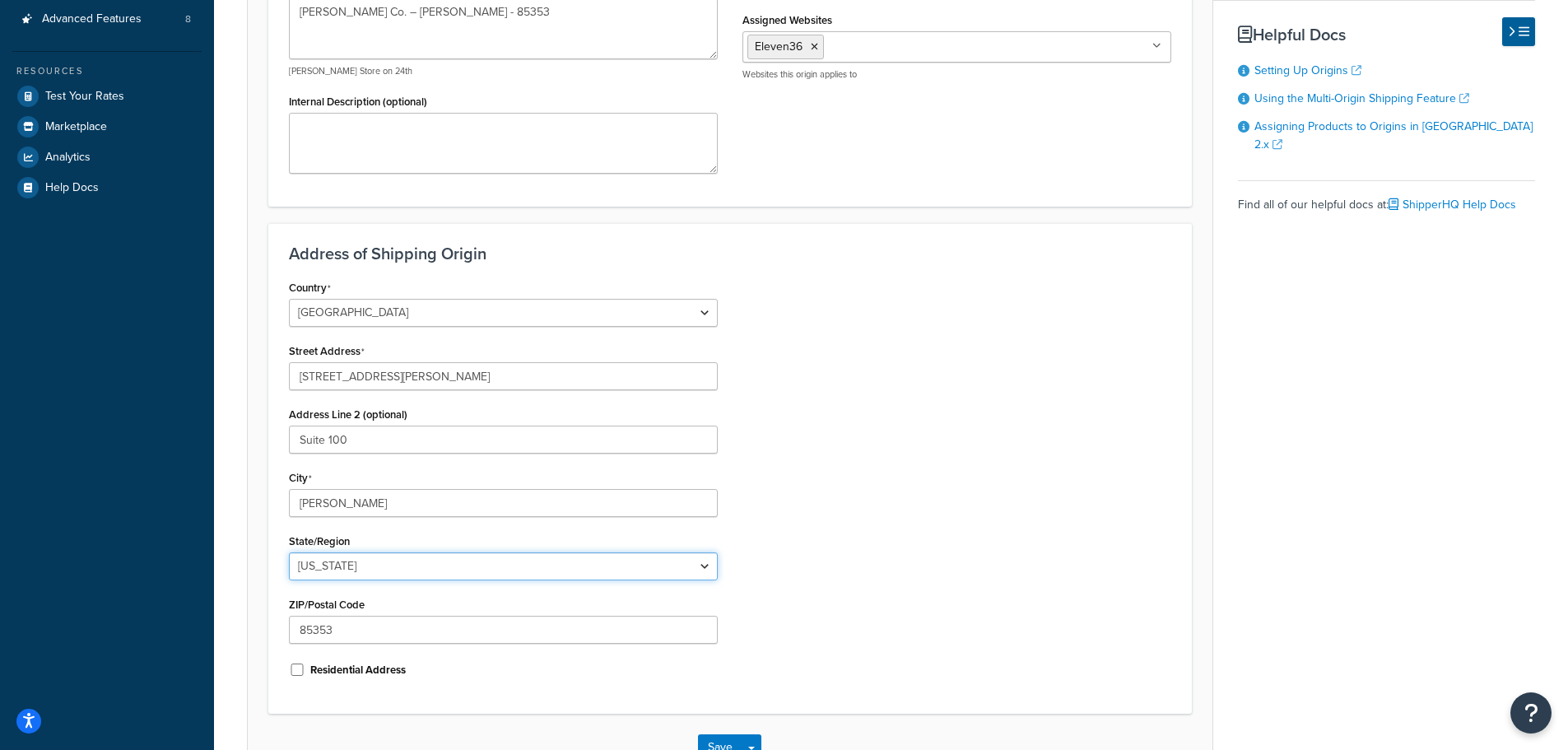
select select "3"
click at [289, 552] on select "[US_STATE] [US_STATE] [US_STATE] [US_STATE] [US_STATE] Armed Forces Americas Ar…" at bounding box center [503, 566] width 429 height 28
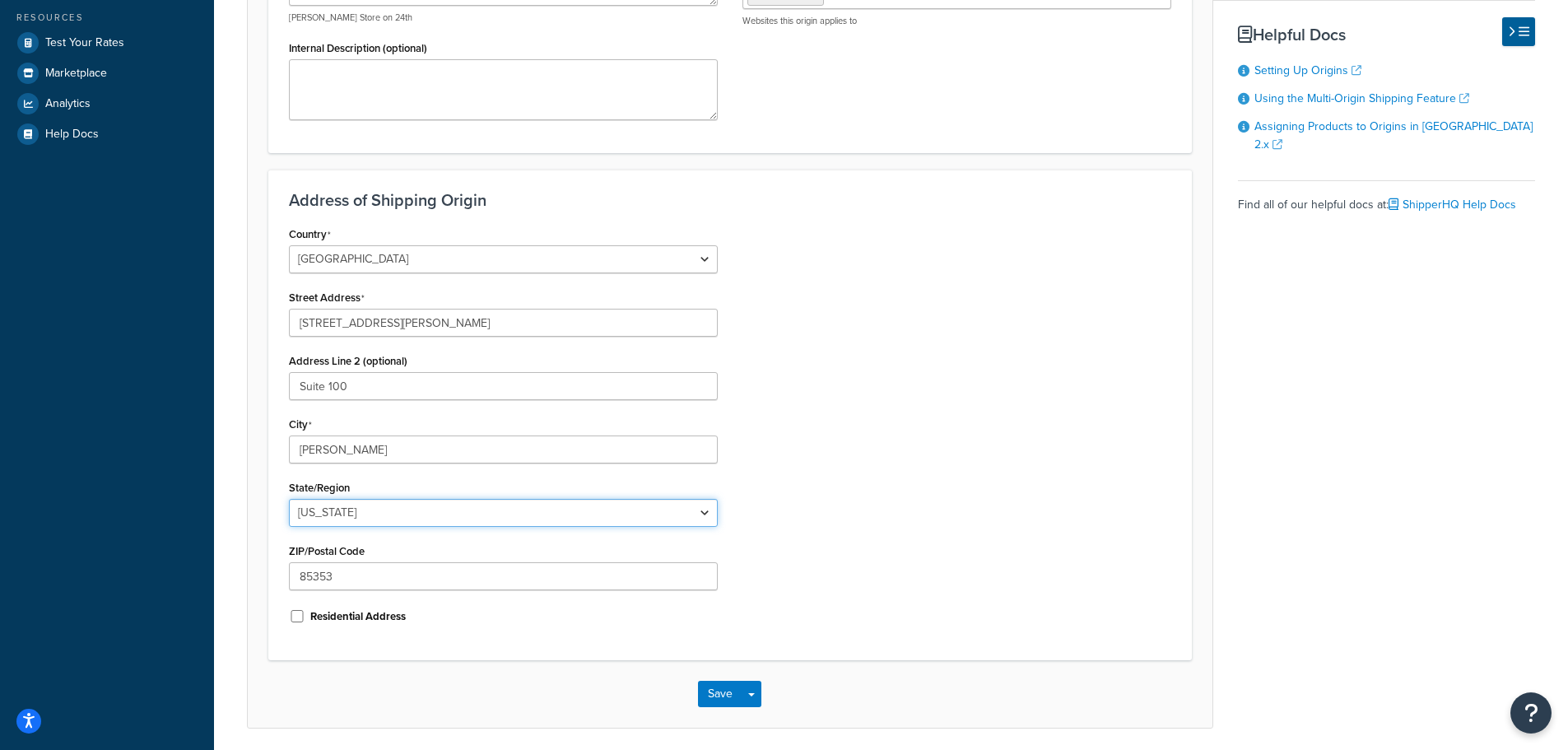
scroll to position [494, 0]
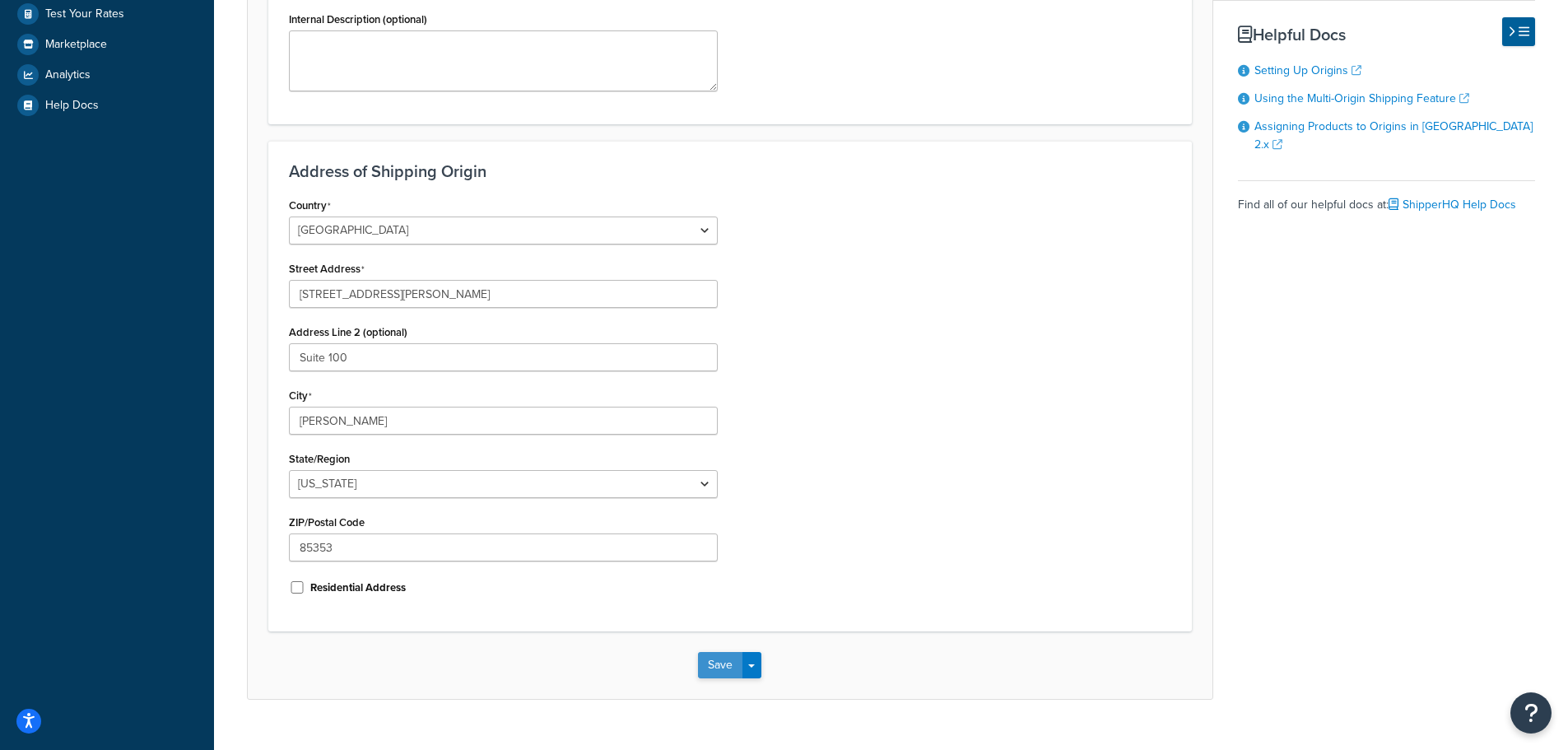
click at [714, 665] on button "Save" at bounding box center [720, 665] width 45 height 27
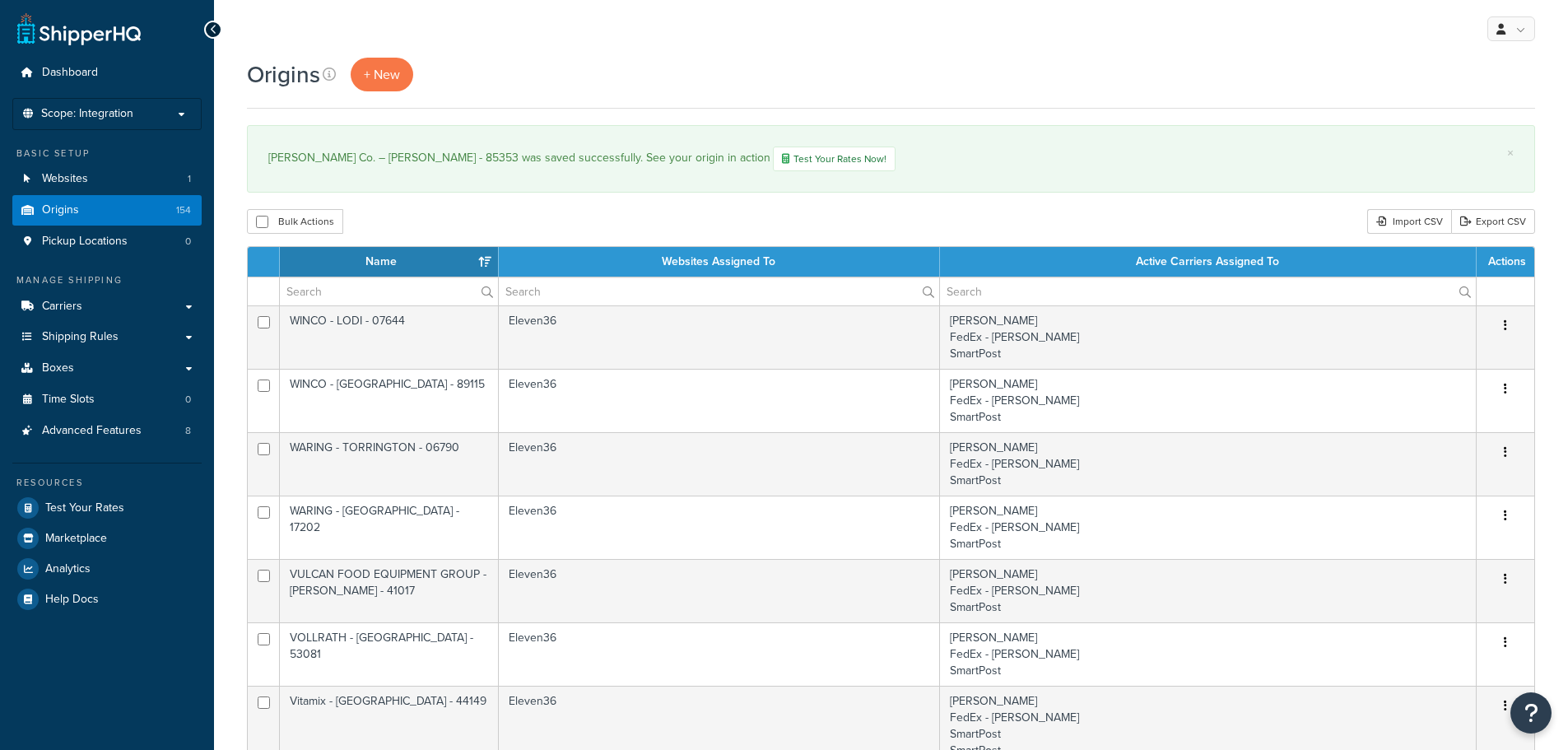
select select "1000"
